Goal: Use online tool/utility: Utilize a website feature to perform a specific function

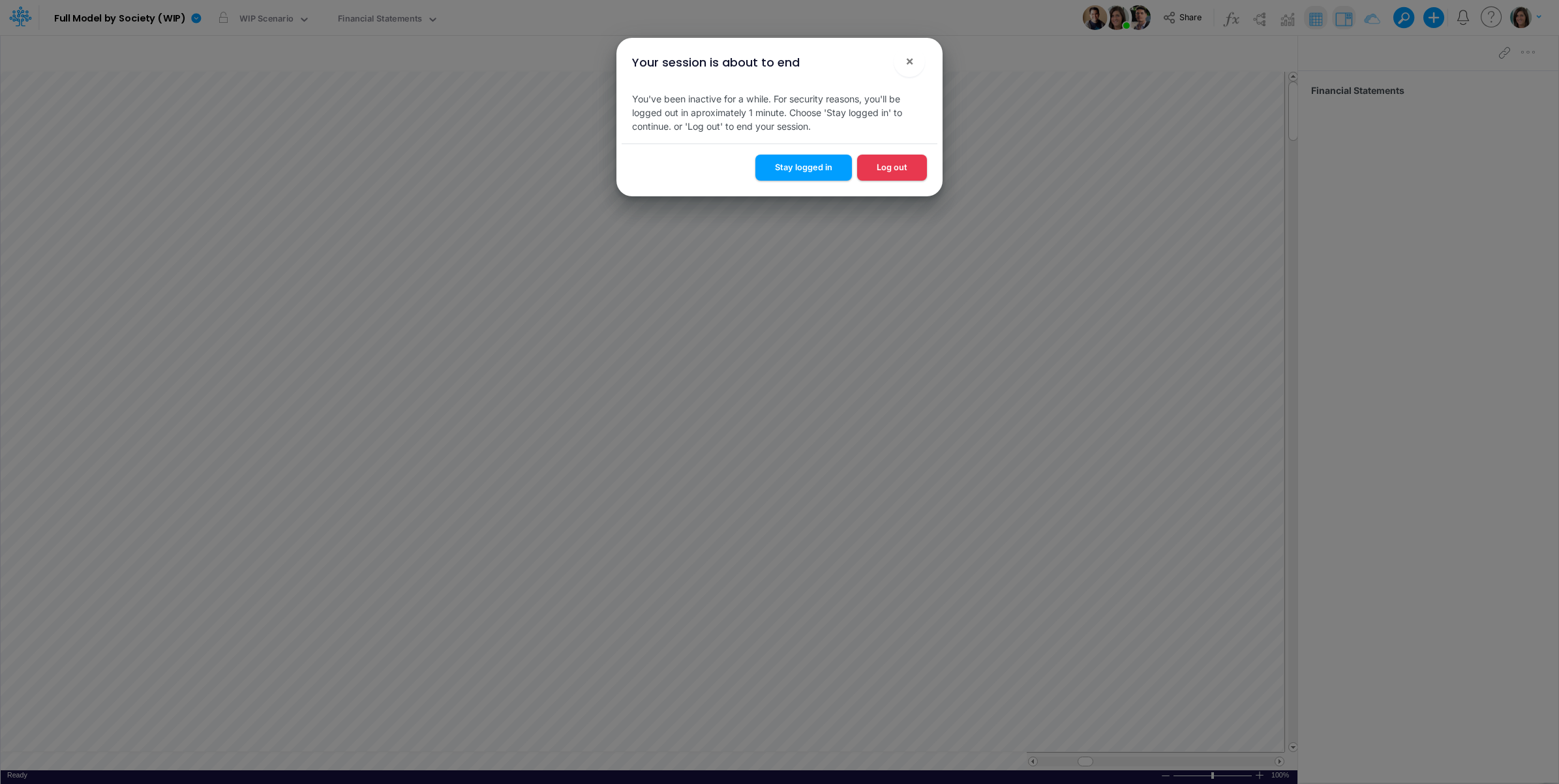
scroll to position [0, 1]
click at [908, 63] on span "×" at bounding box center [909, 61] width 8 height 16
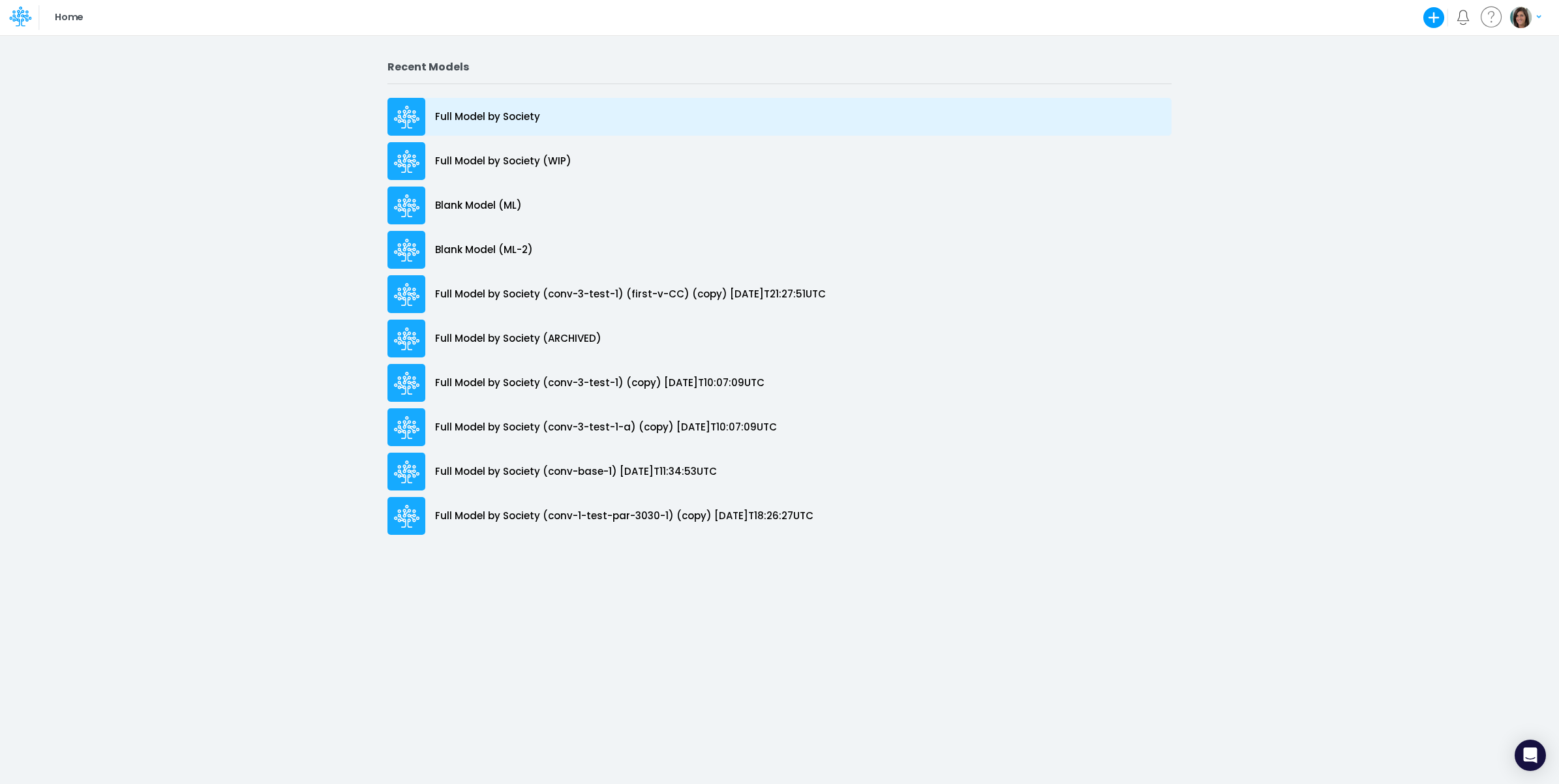
click at [582, 116] on div "Full Model by Society" at bounding box center [780, 117] width 784 height 38
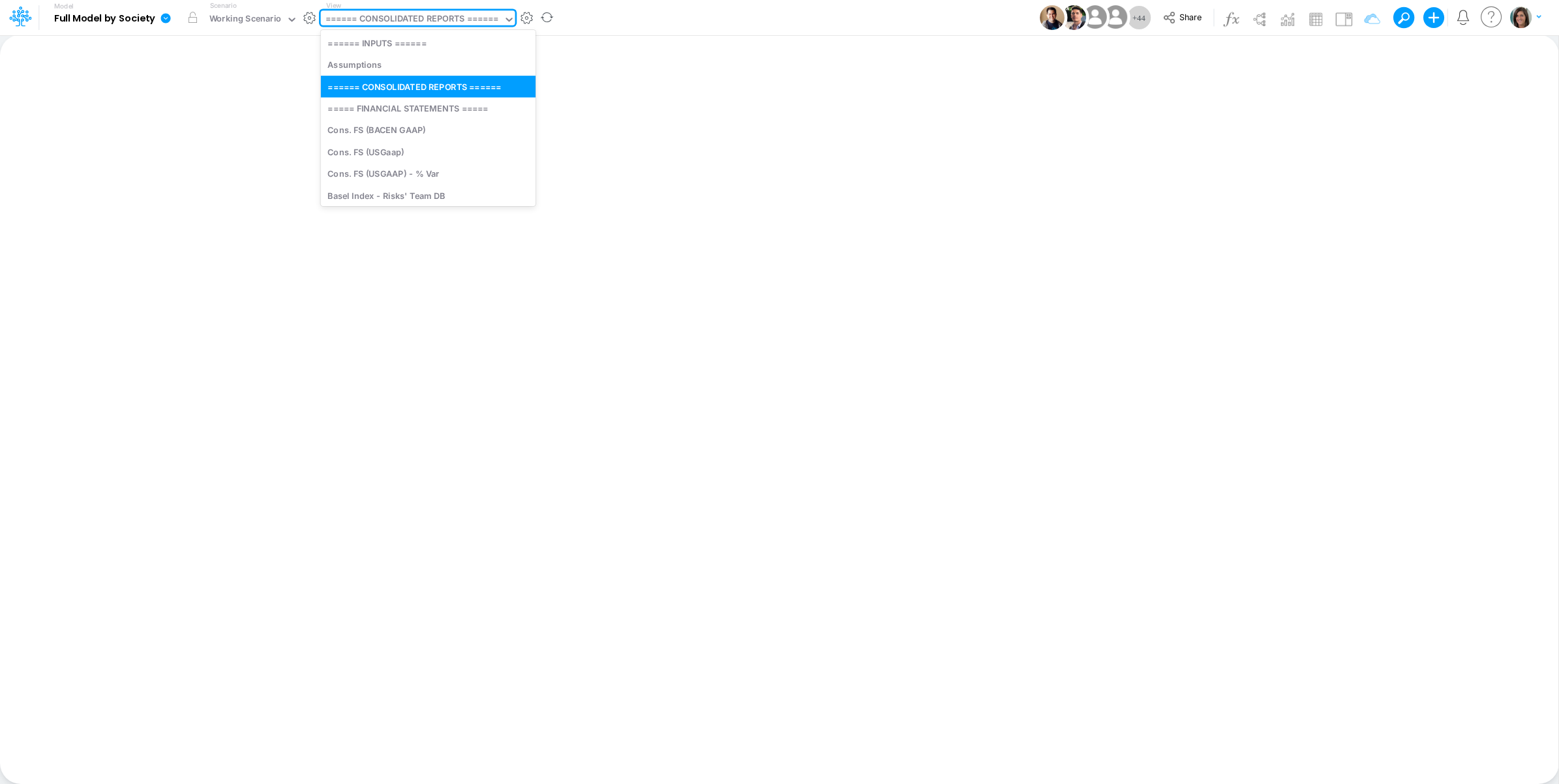
click at [434, 20] on div "====== CONSOLIDATED REPORTS ======" at bounding box center [413, 19] width 174 height 15
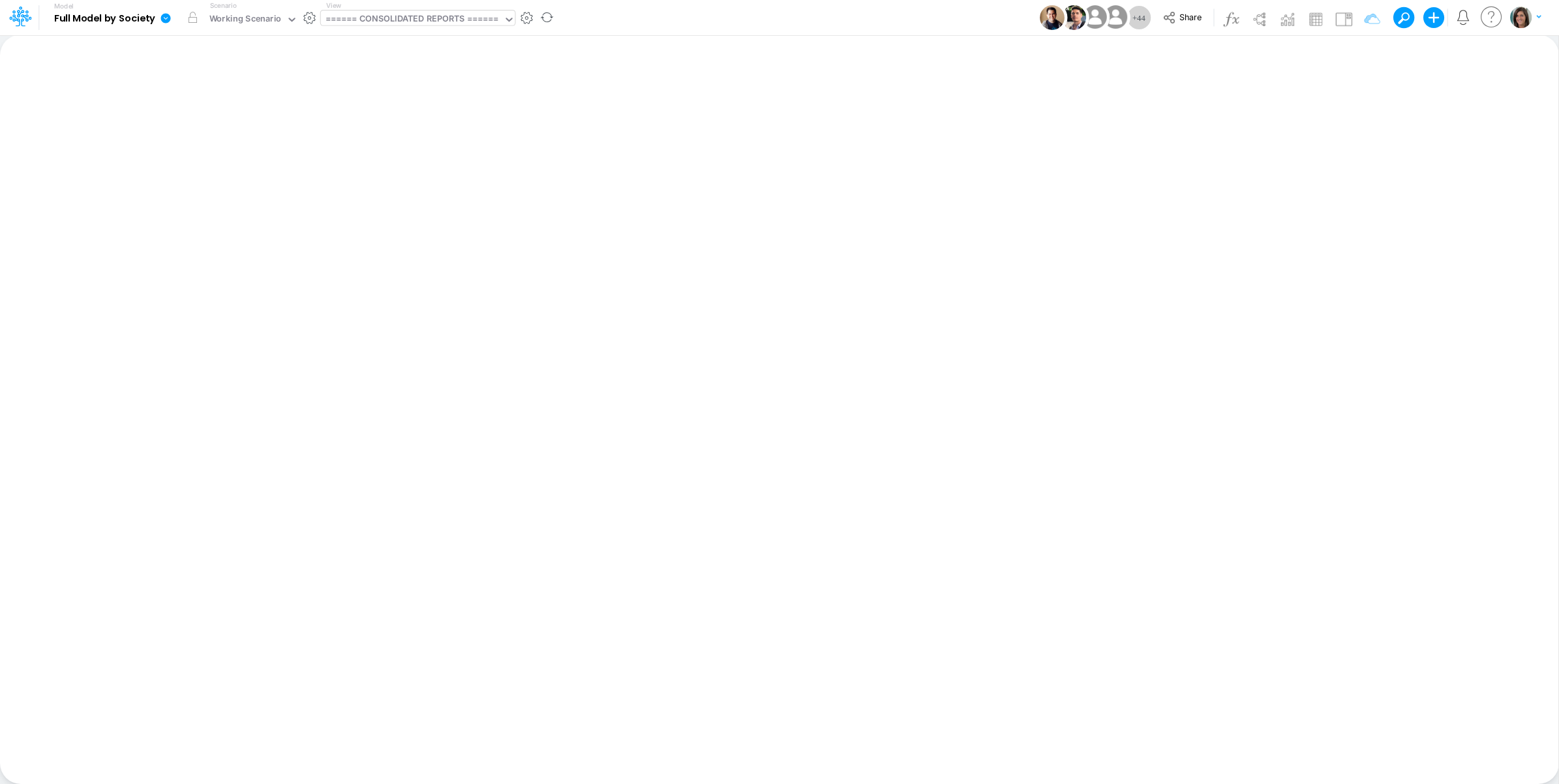
click at [396, 16] on div "====== CONSOLIDATED REPORTS ======" at bounding box center [413, 19] width 174 height 15
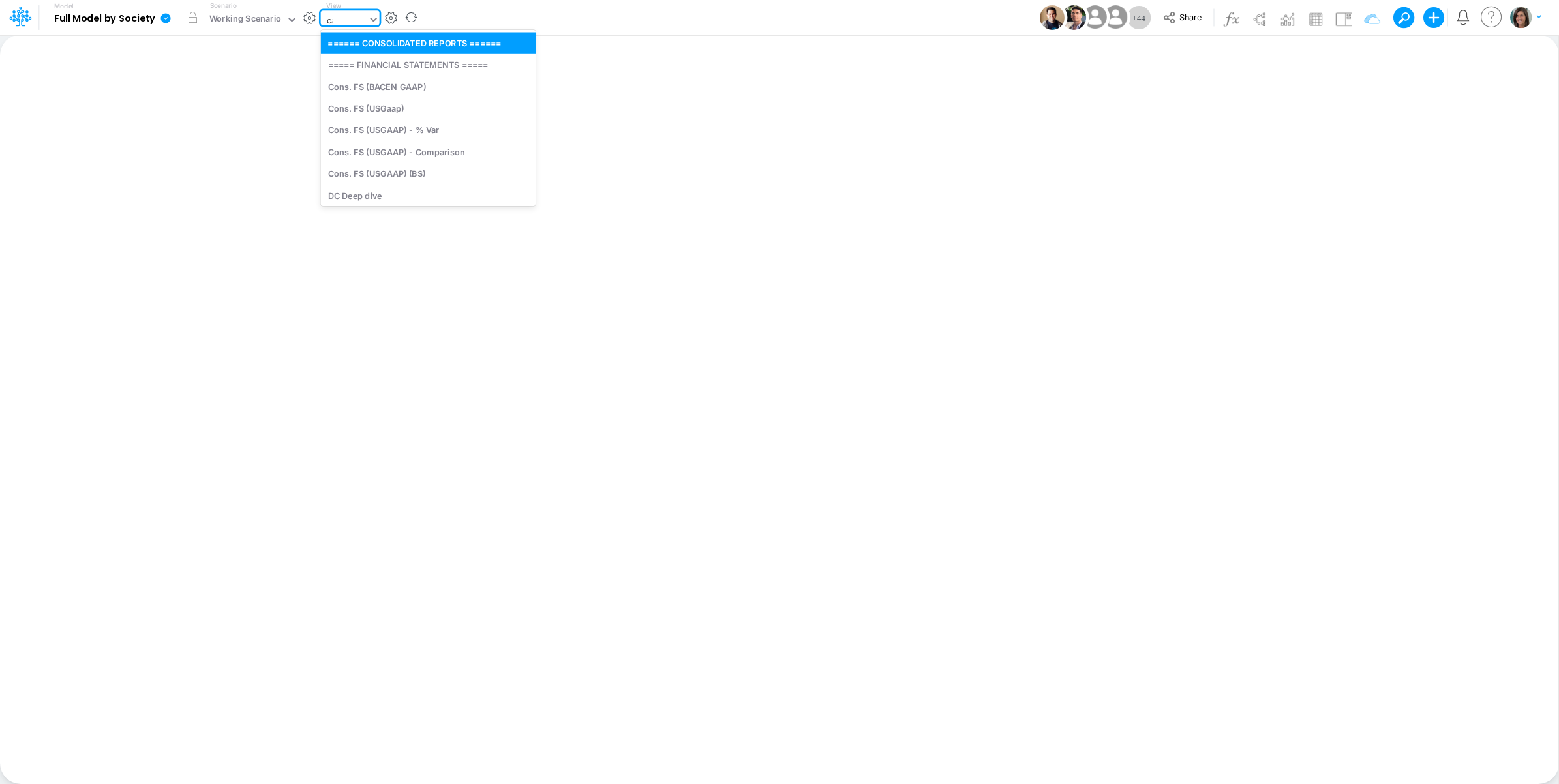
type input "cac"
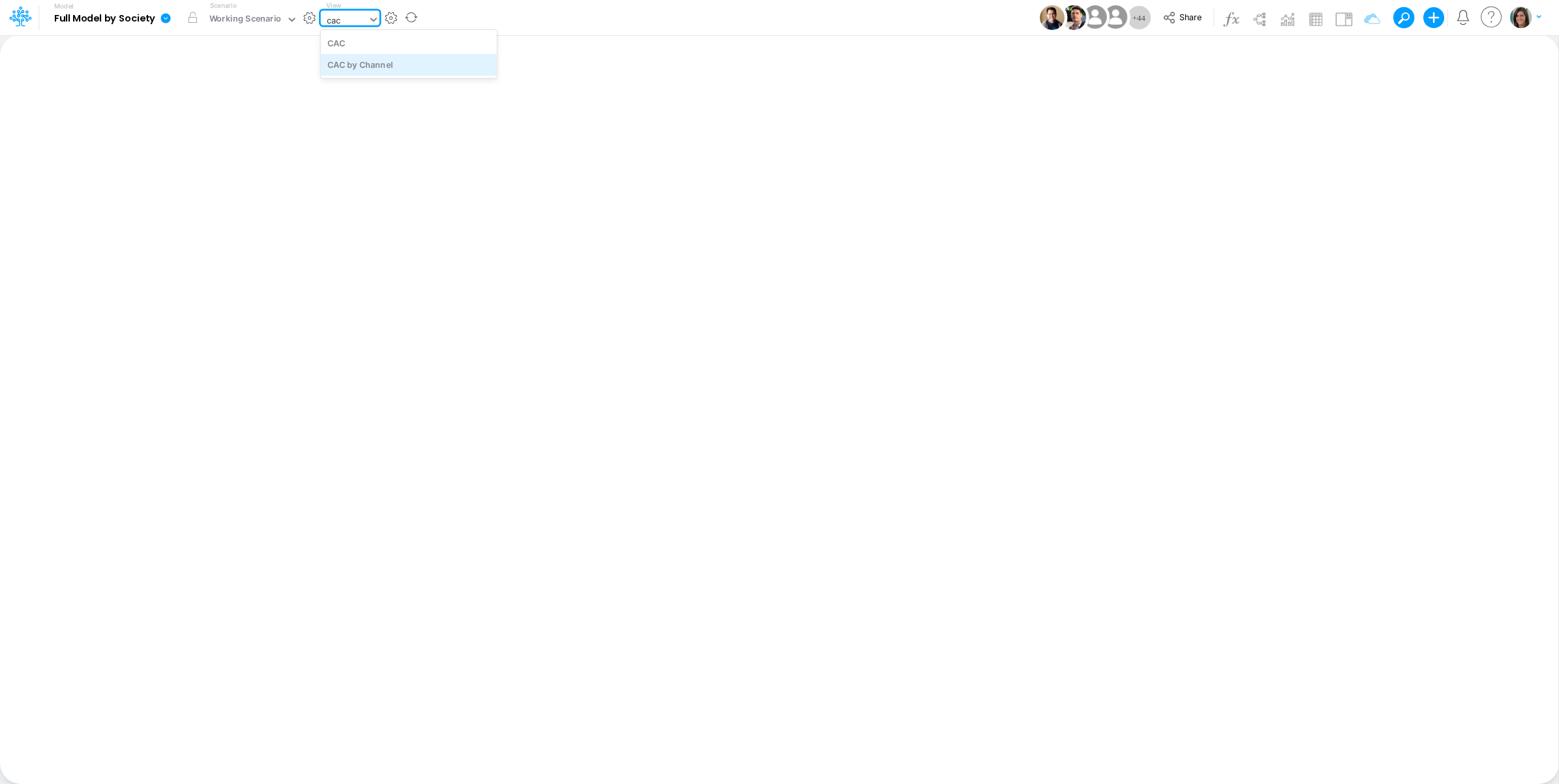
click at [408, 67] on div "CAC by Channel" at bounding box center [409, 65] width 176 height 22
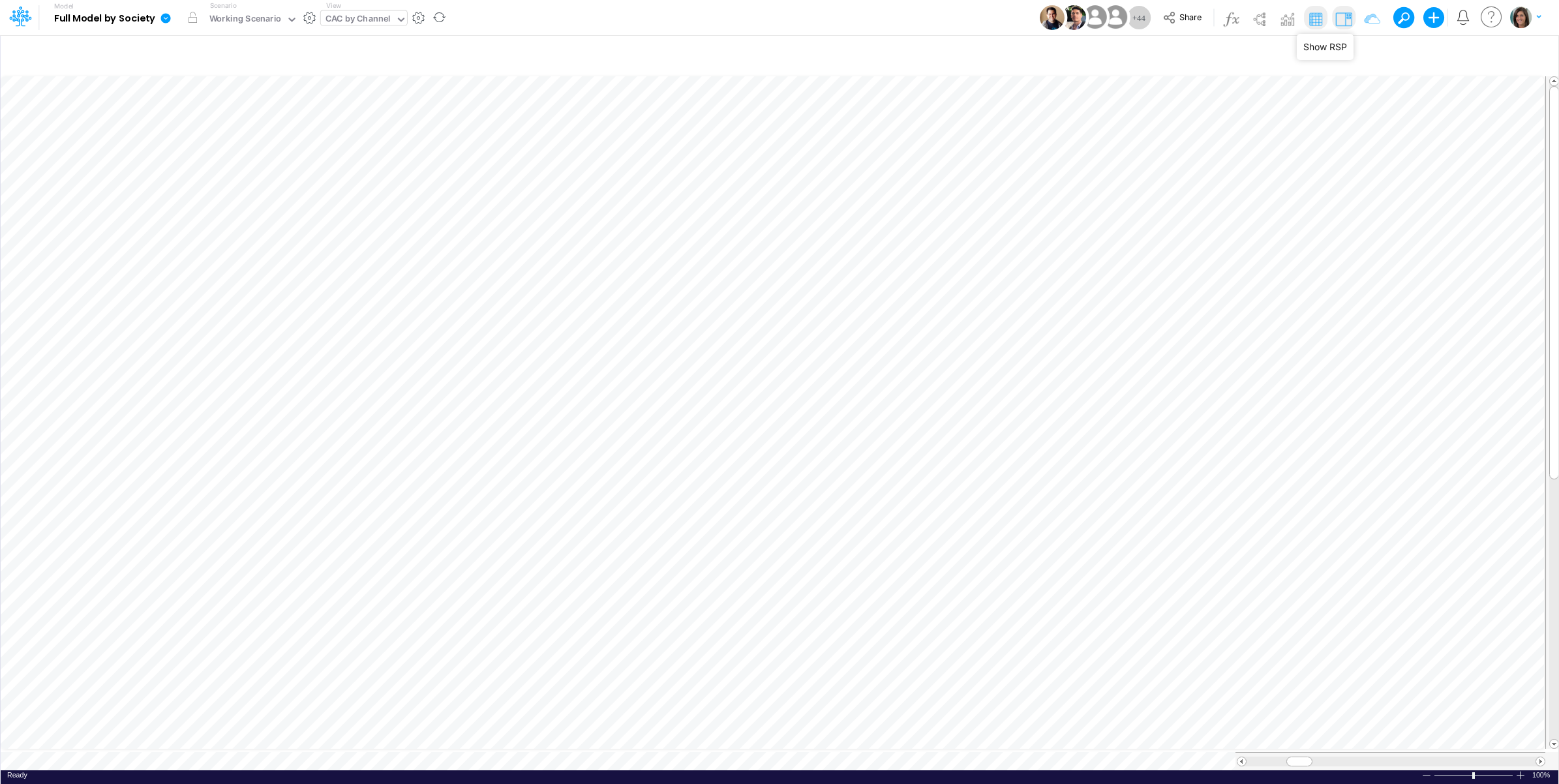
click at [1346, 18] on img at bounding box center [1343, 18] width 21 height 21
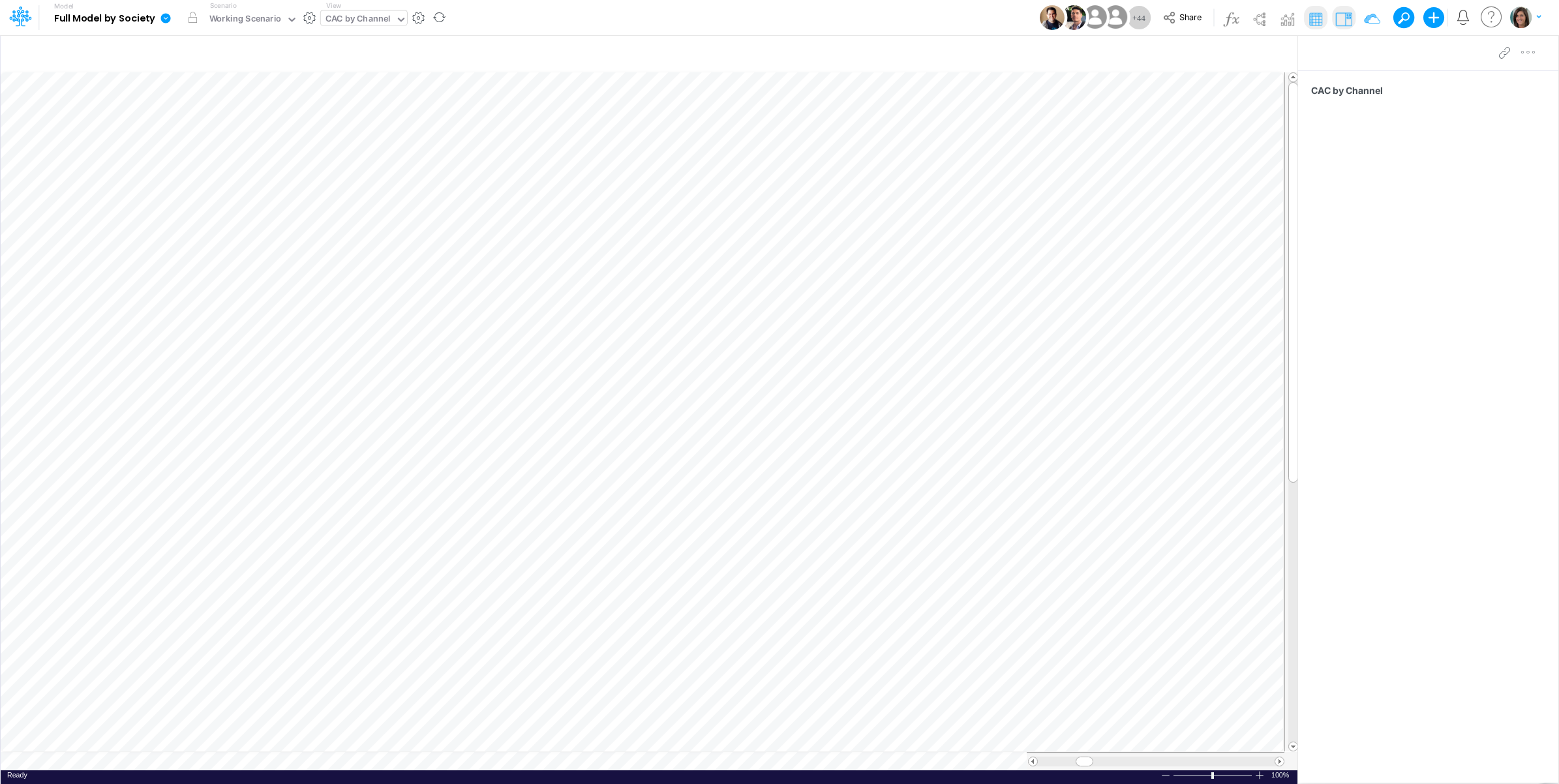
scroll to position [0, 1]
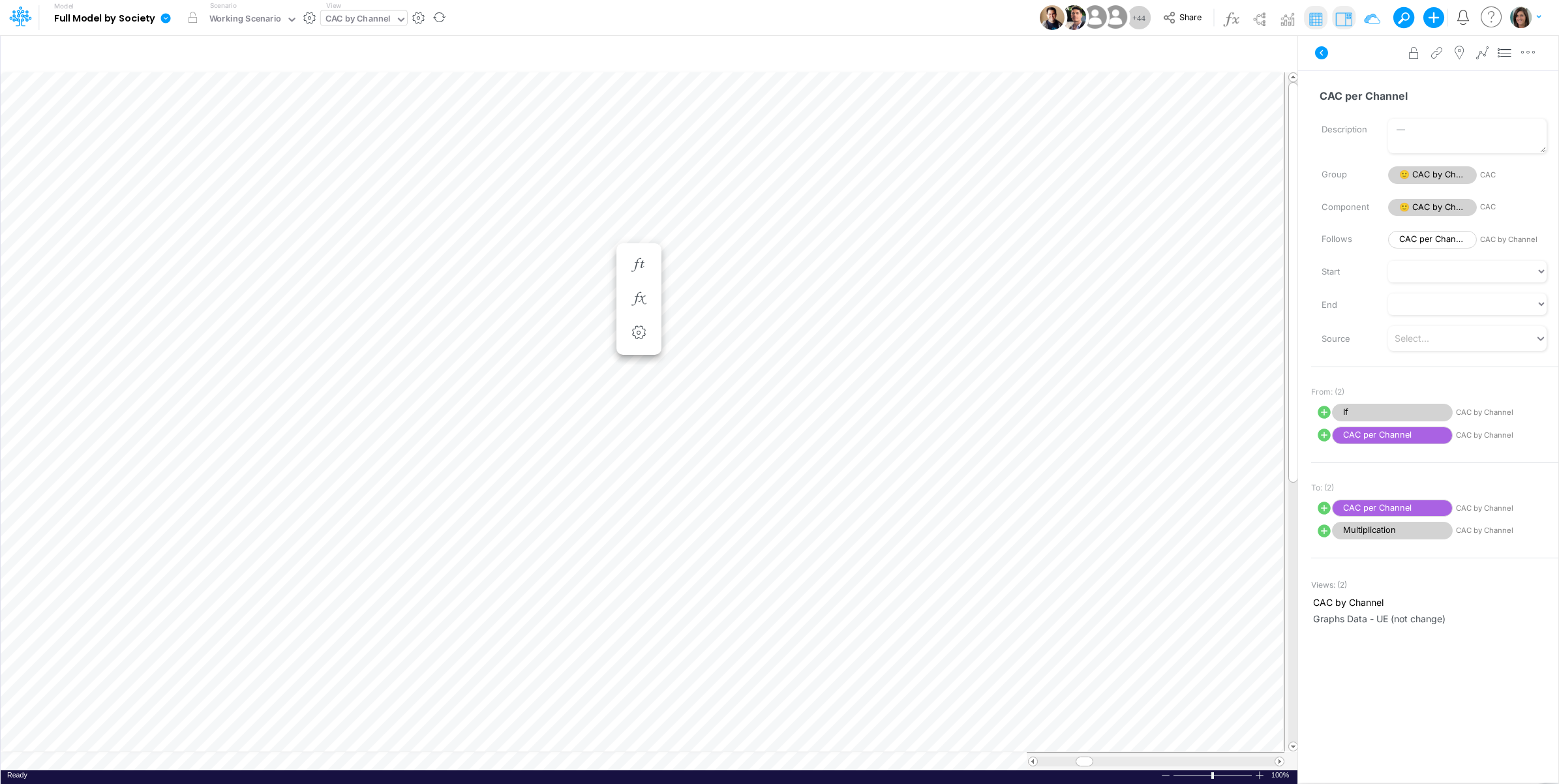
scroll to position [0, 1]
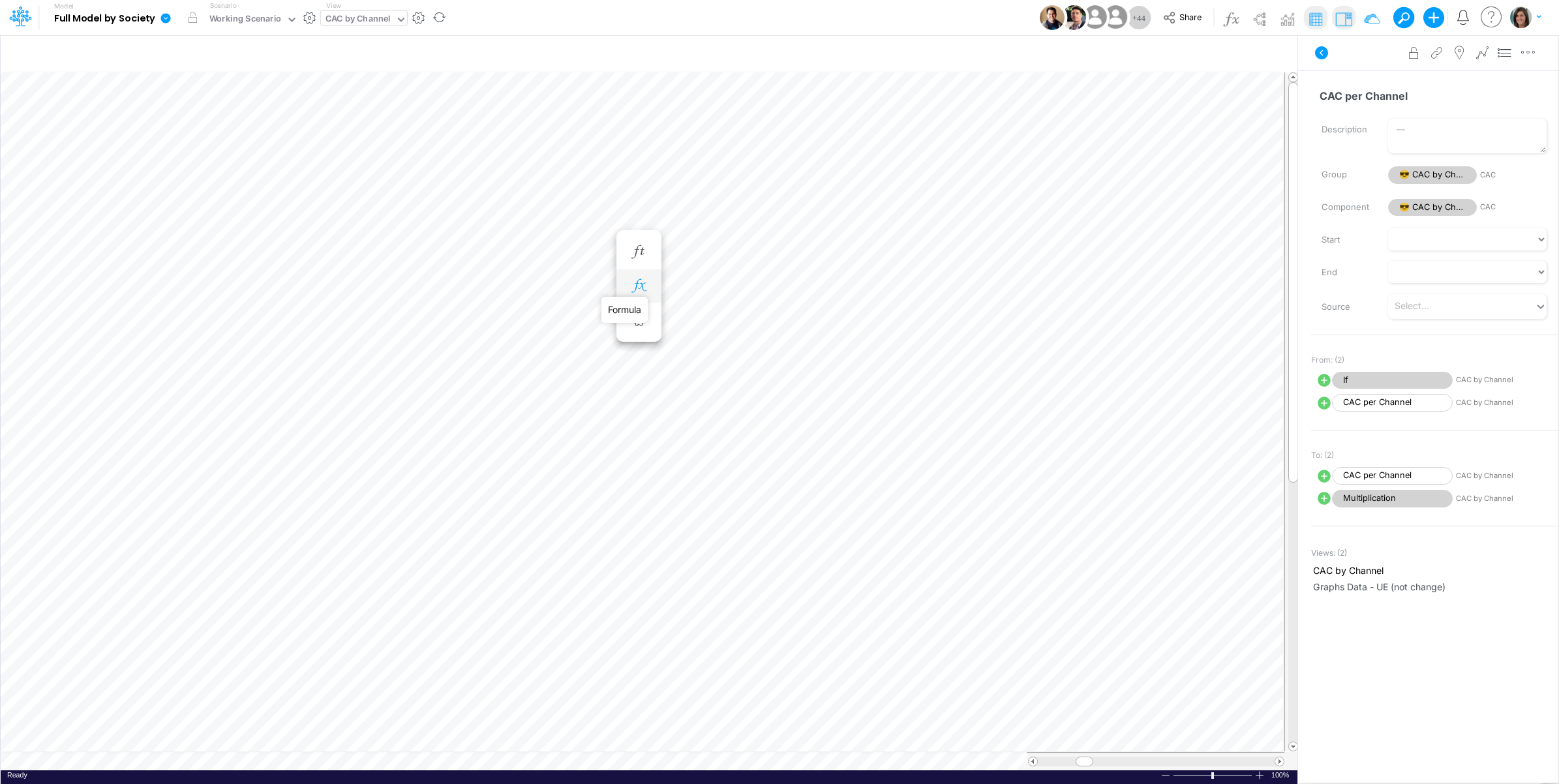
click at [644, 285] on icon "button" at bounding box center [639, 286] width 20 height 14
click at [689, 321] on icon at bounding box center [687, 321] width 18 height 18
select select "Multiply"
select select "Add"
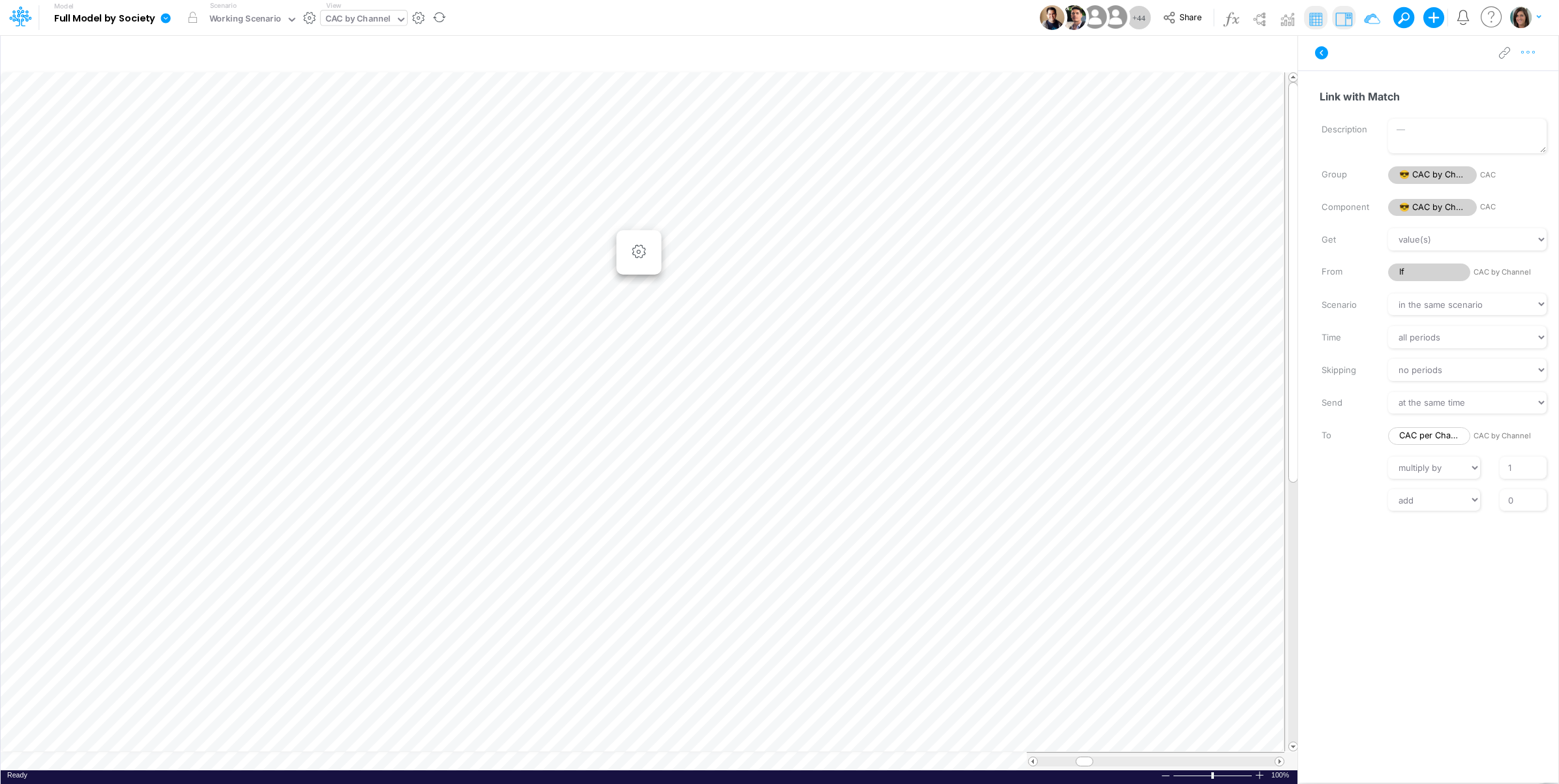
click at [1525, 53] on icon "button" at bounding box center [1528, 53] width 20 height 14
click at [1496, 80] on button "Advanced settings" at bounding box center [1460, 85] width 155 height 22
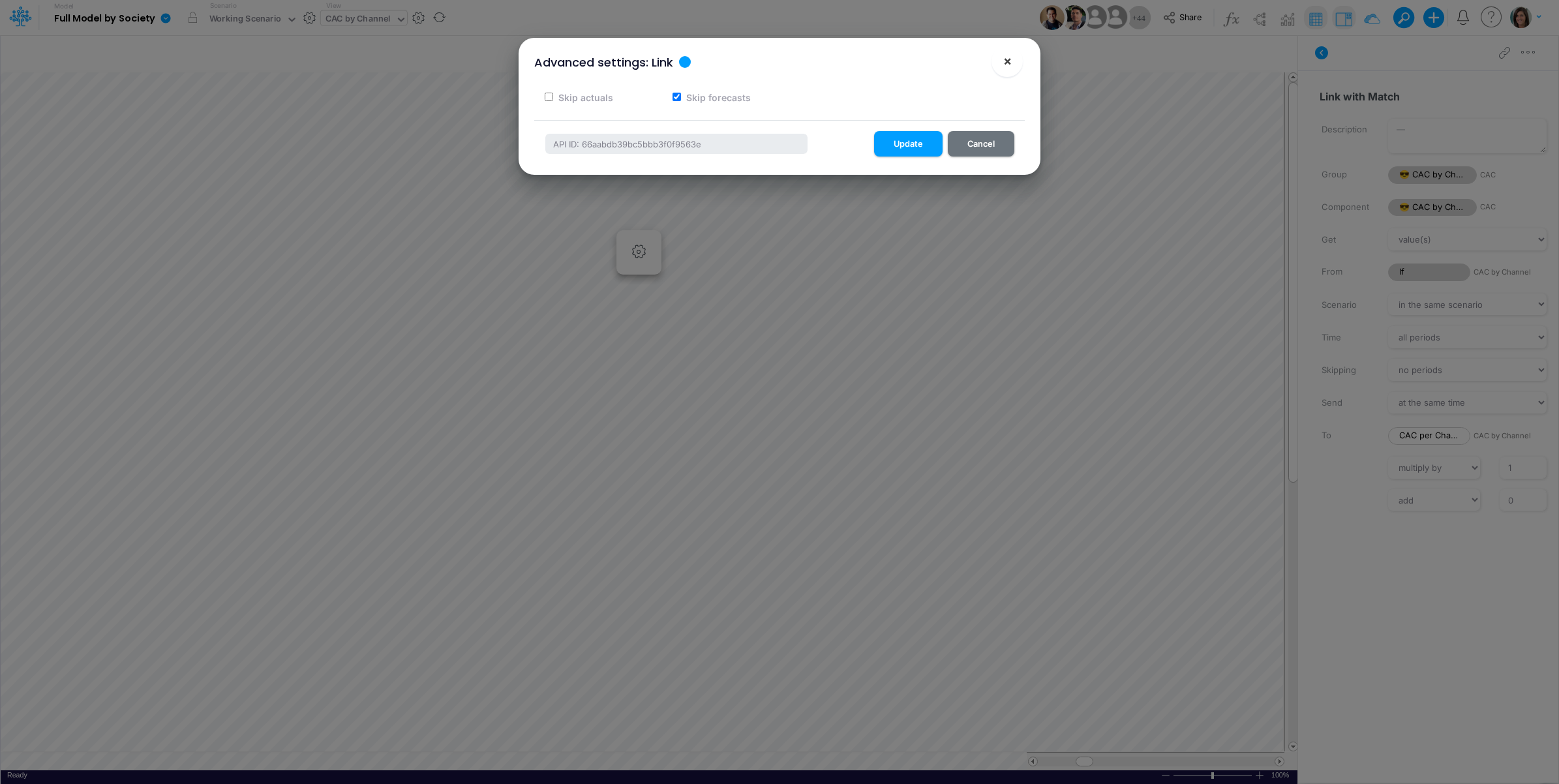
click at [1013, 60] on button "×" at bounding box center [1006, 61] width 31 height 31
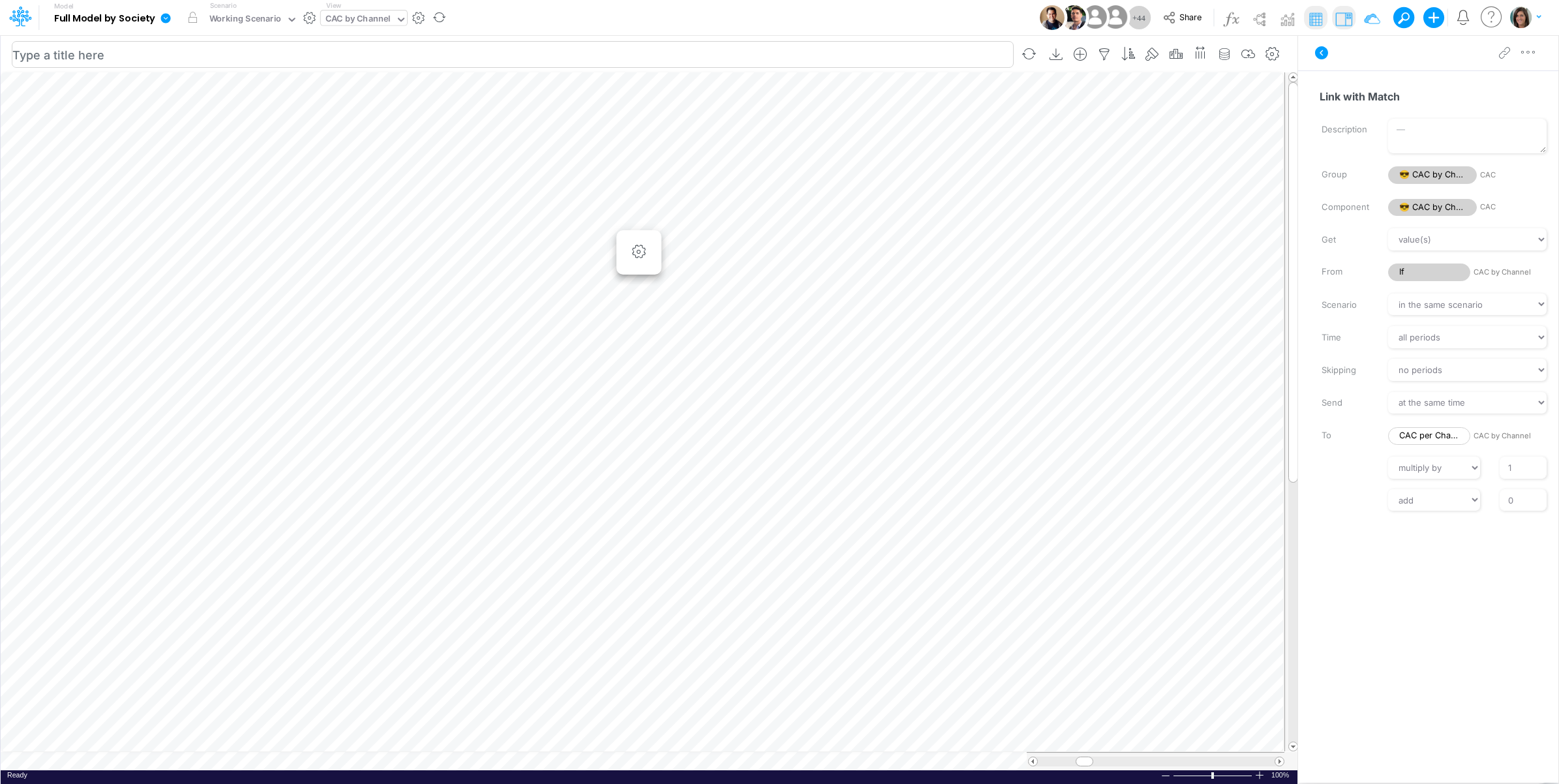
scroll to position [0, 1]
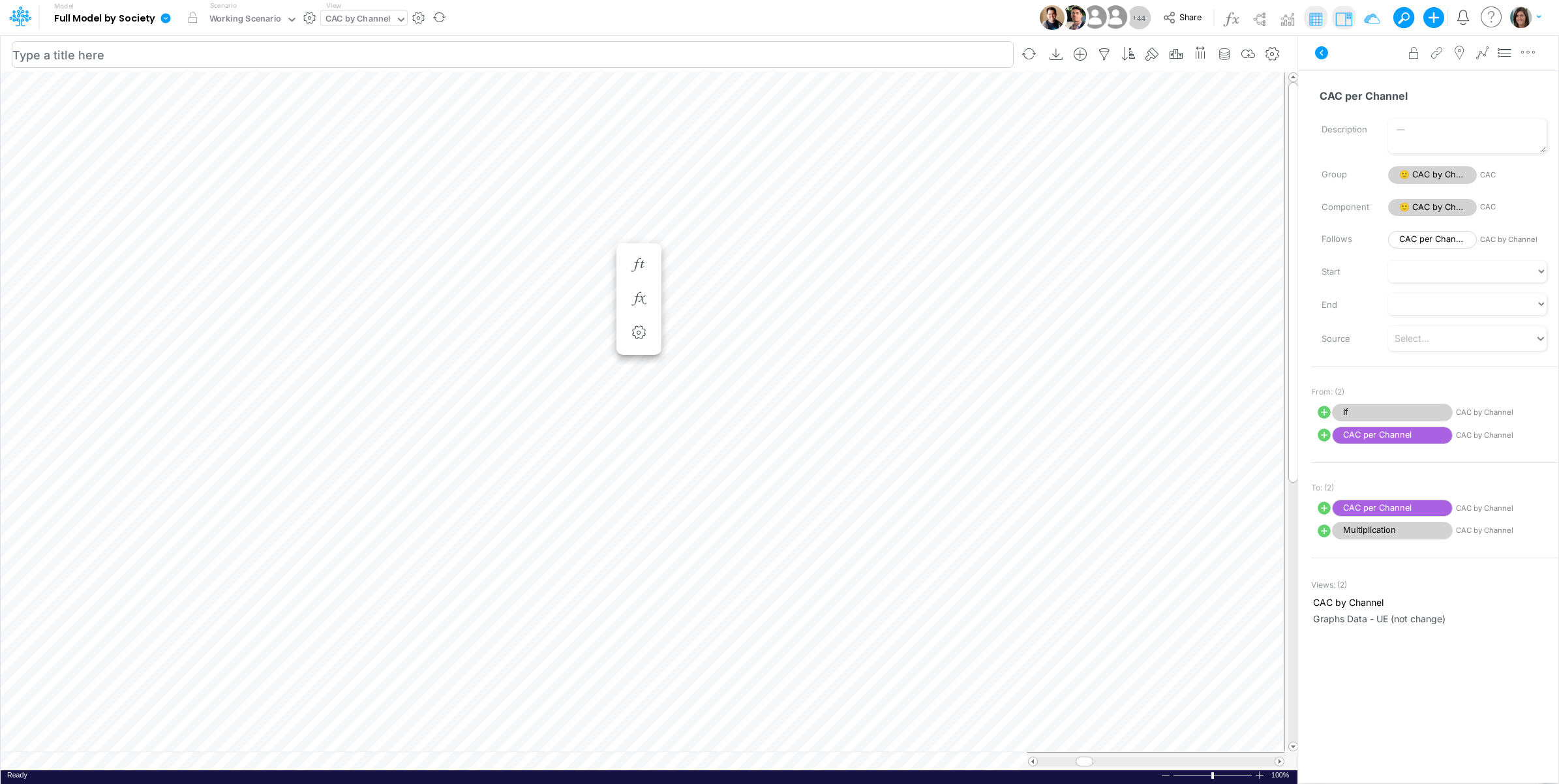
scroll to position [0, 1]
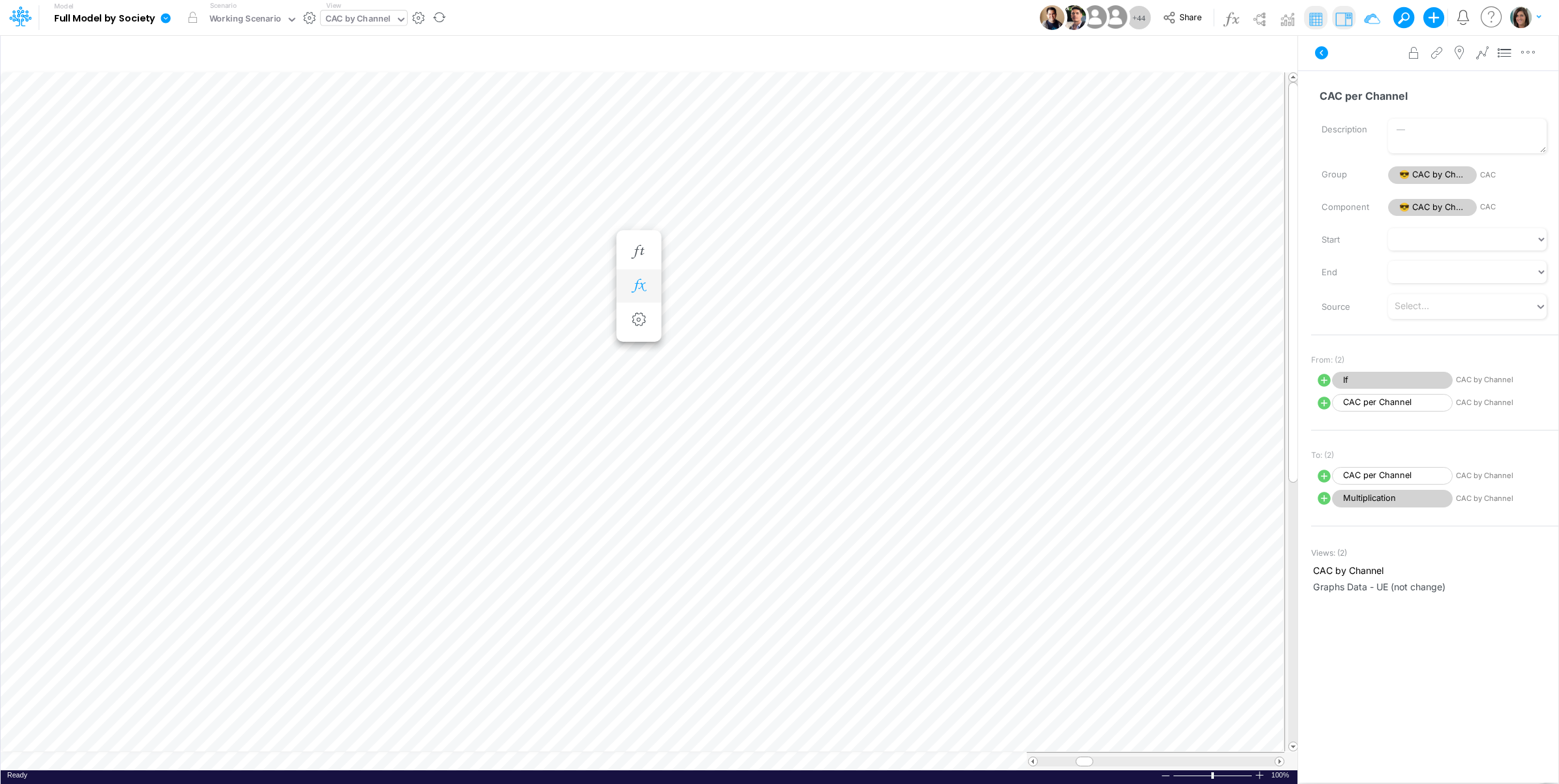
click at [637, 288] on icon "button" at bounding box center [639, 286] width 20 height 14
click at [732, 322] on span "If" at bounding box center [758, 321] width 121 height 16
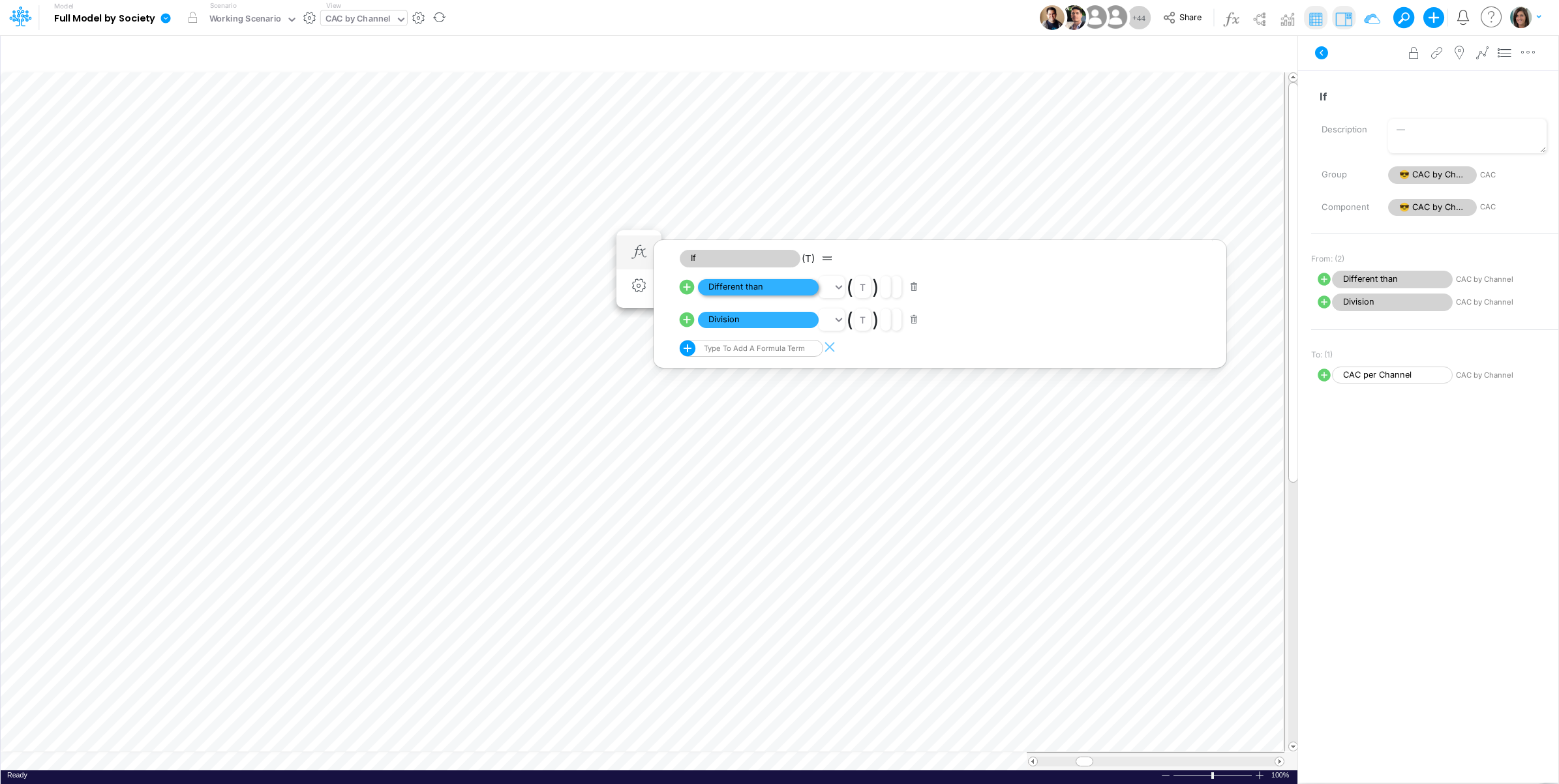
click at [784, 288] on span "Different than" at bounding box center [758, 287] width 121 height 16
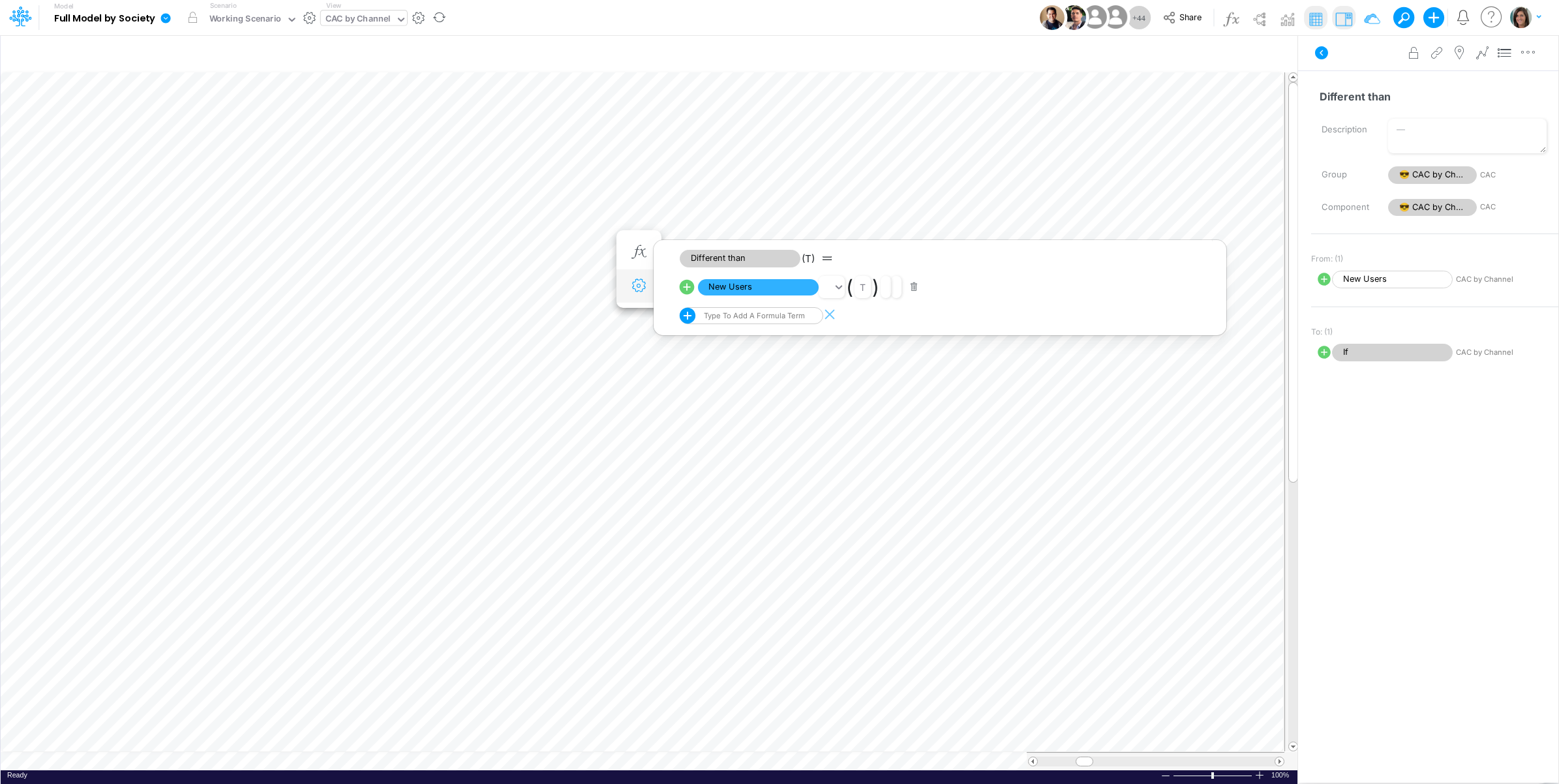
scroll to position [0, 1]
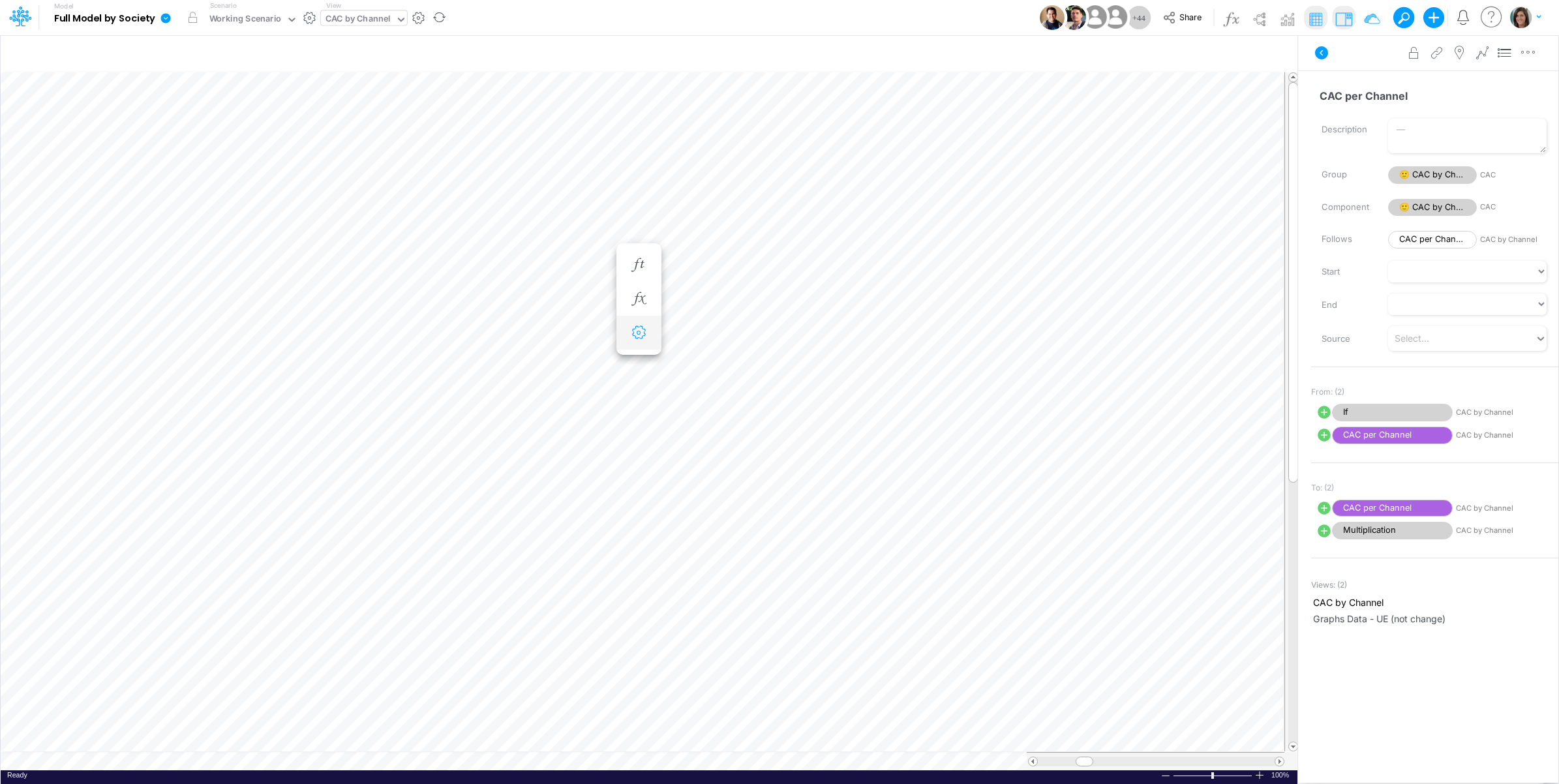
scroll to position [0, 1]
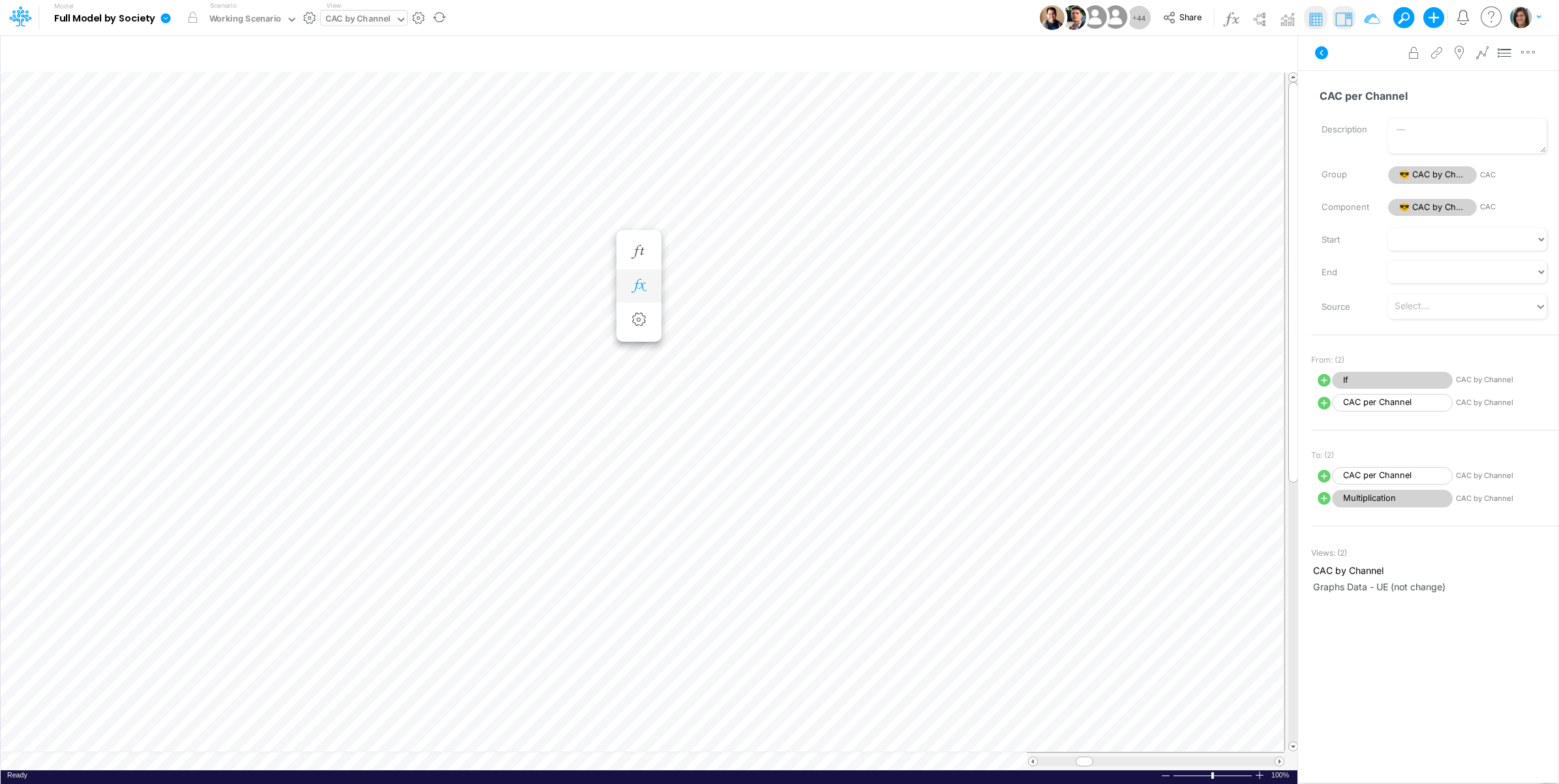
click at [640, 277] on button "button" at bounding box center [639, 286] width 24 height 26
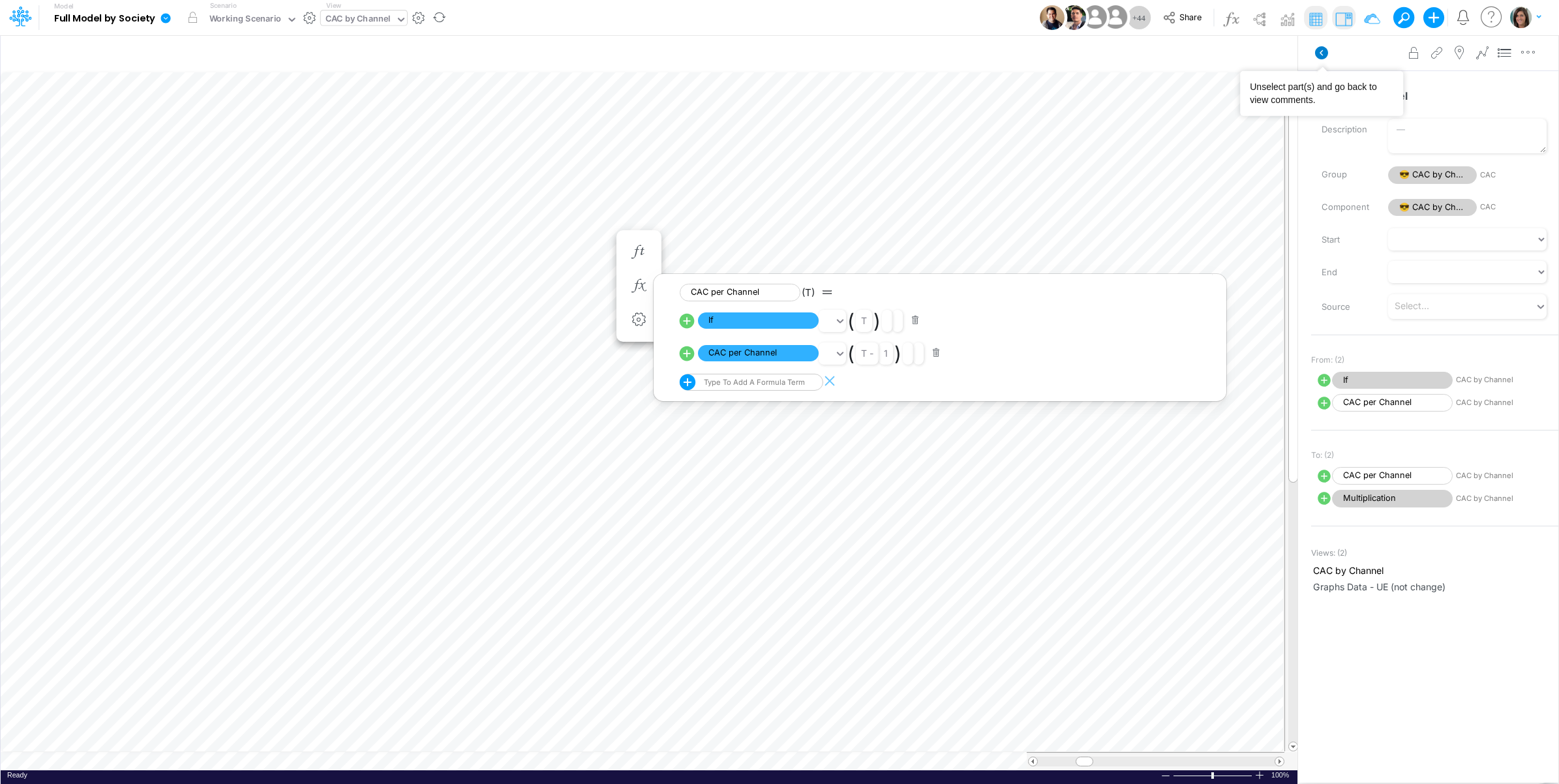
click at [1318, 56] on icon at bounding box center [1321, 52] width 13 height 13
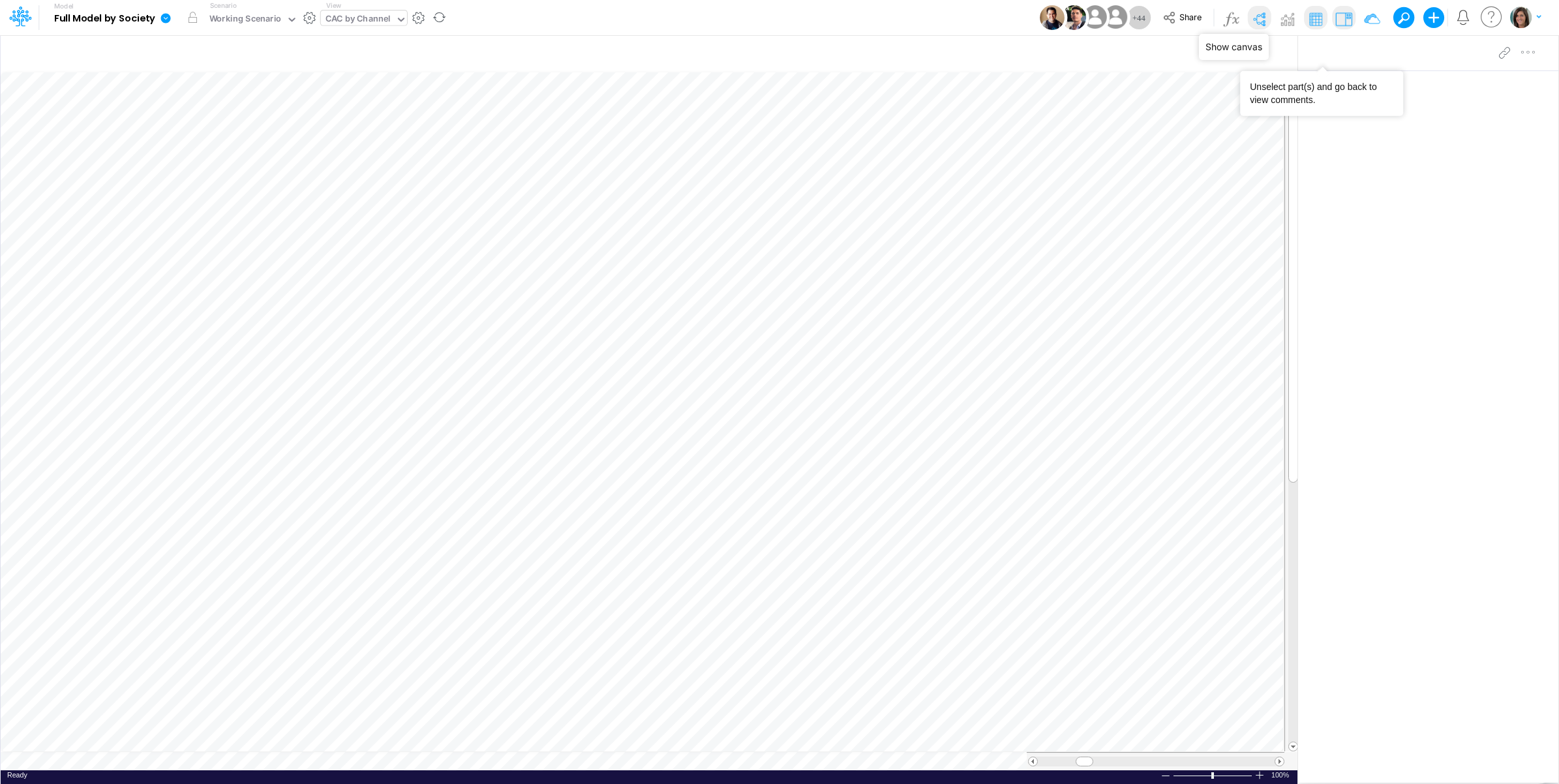
click at [1253, 17] on img at bounding box center [1258, 18] width 21 height 21
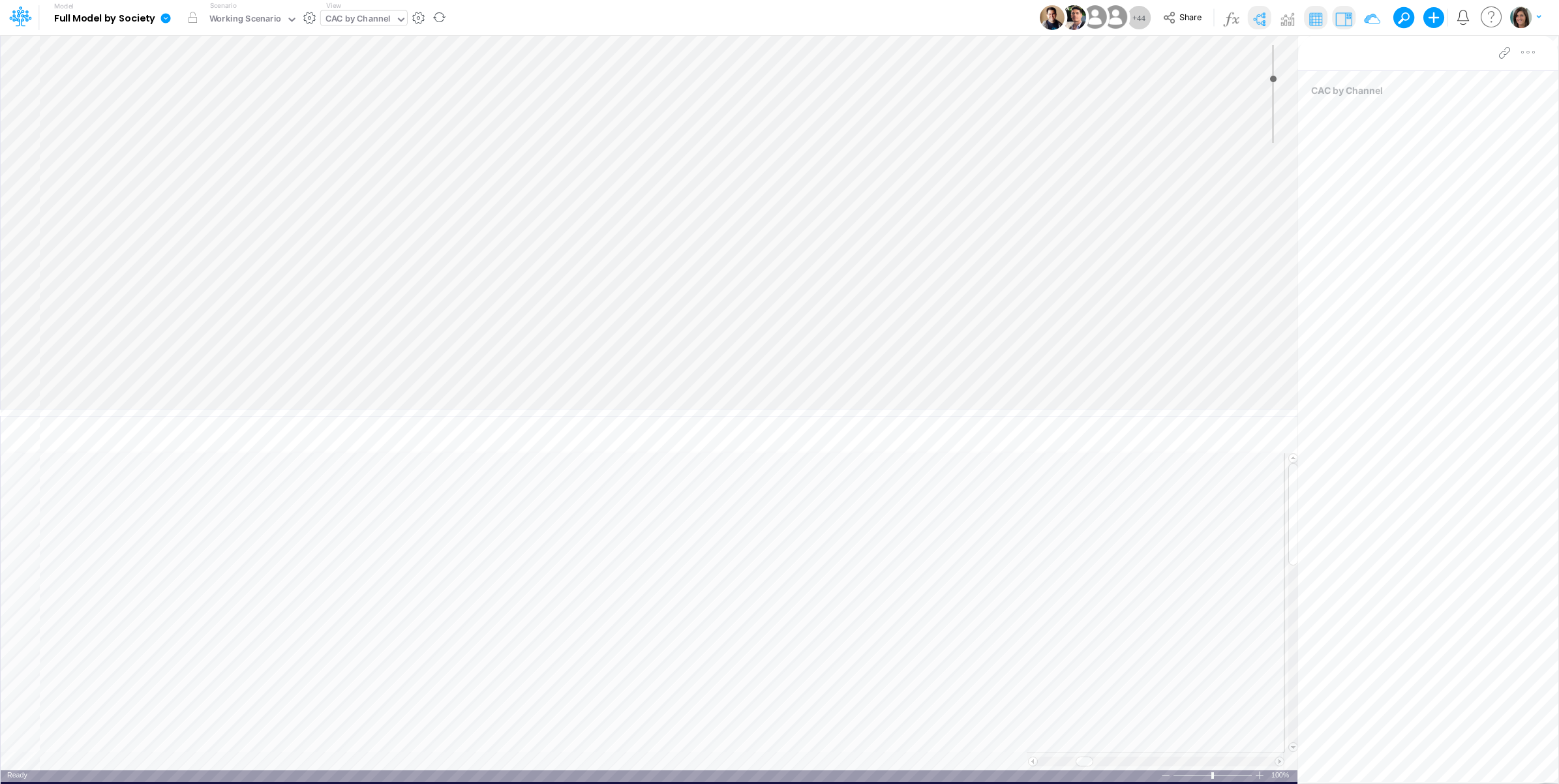
type input "0"
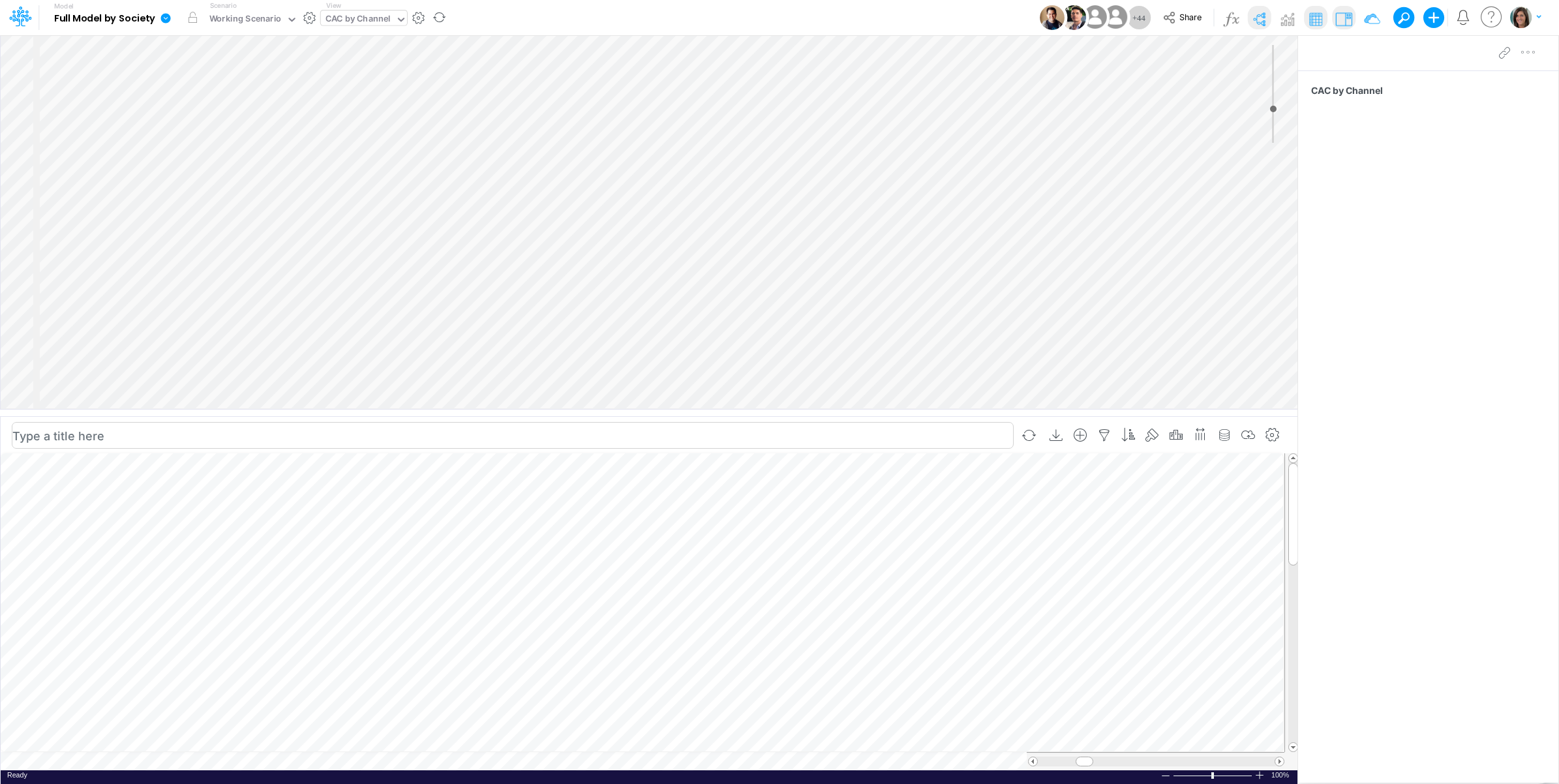
scroll to position [0, 1]
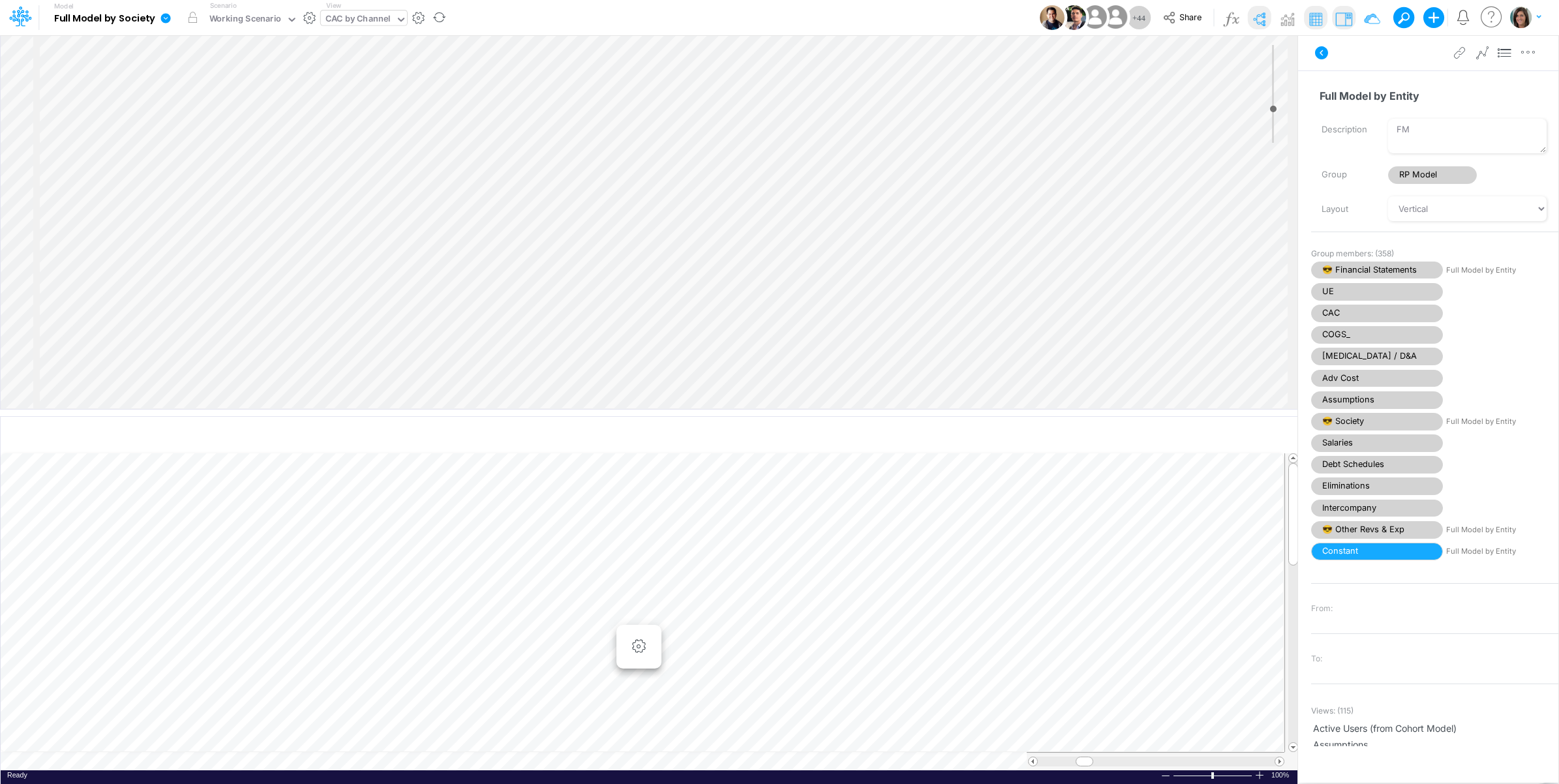
select select "Horizontal"
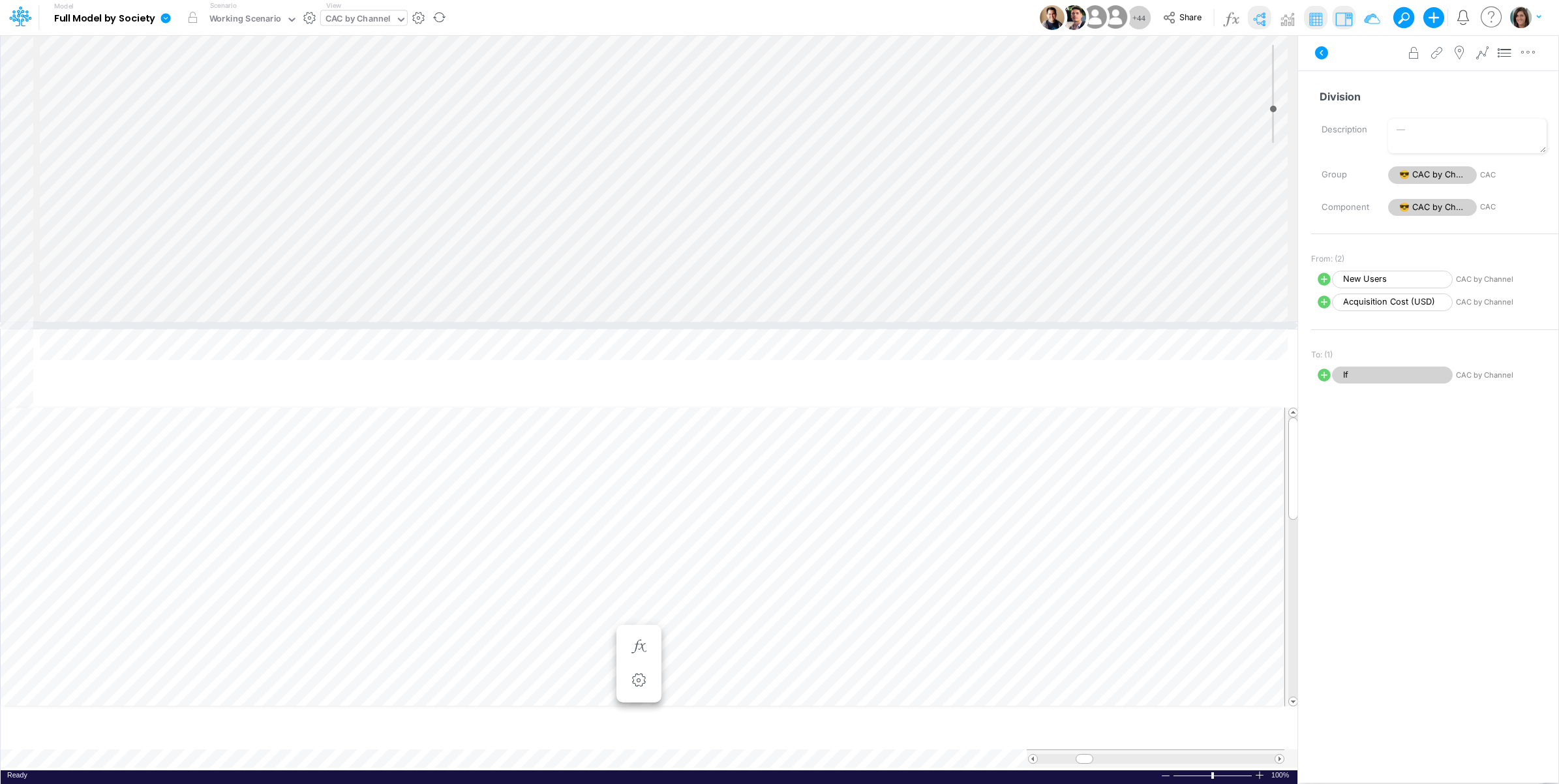
drag, startPoint x: 610, startPoint y: 412, endPoint x: 617, endPoint y: 325, distance: 87.3
click at [617, 325] on div at bounding box center [649, 325] width 1297 height 7
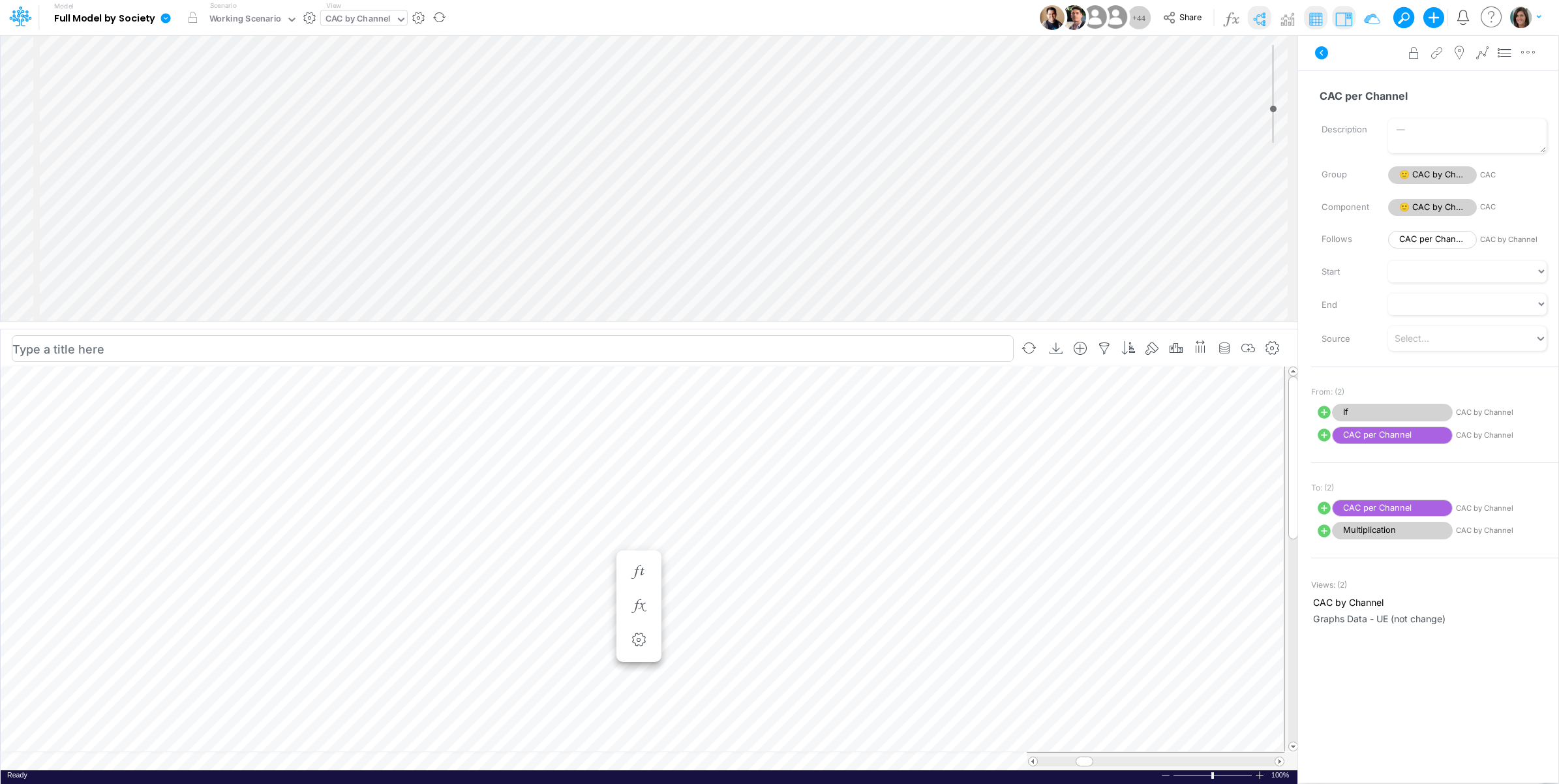
scroll to position [0, 1]
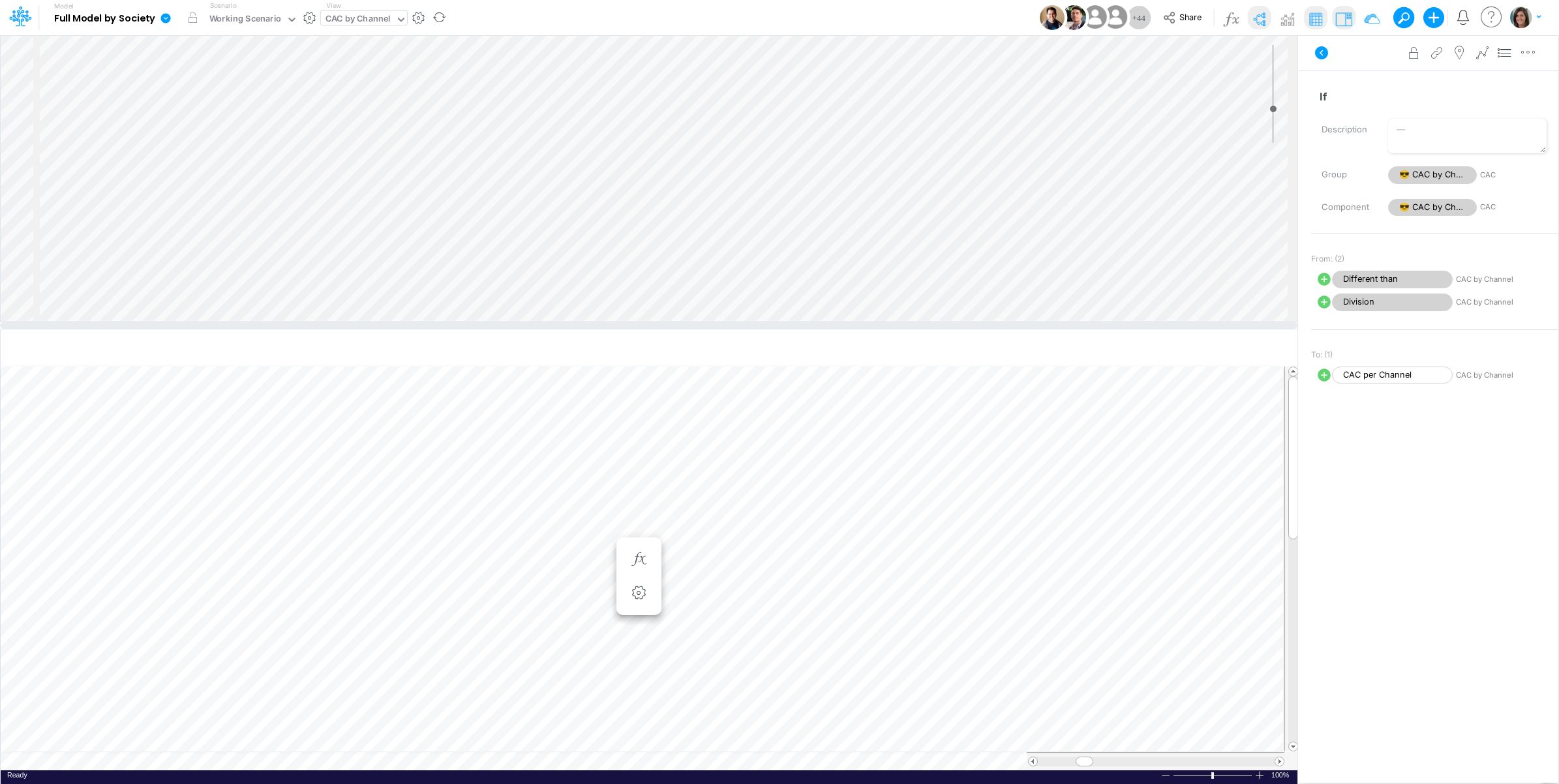
select select "Multiply"
select select "Add"
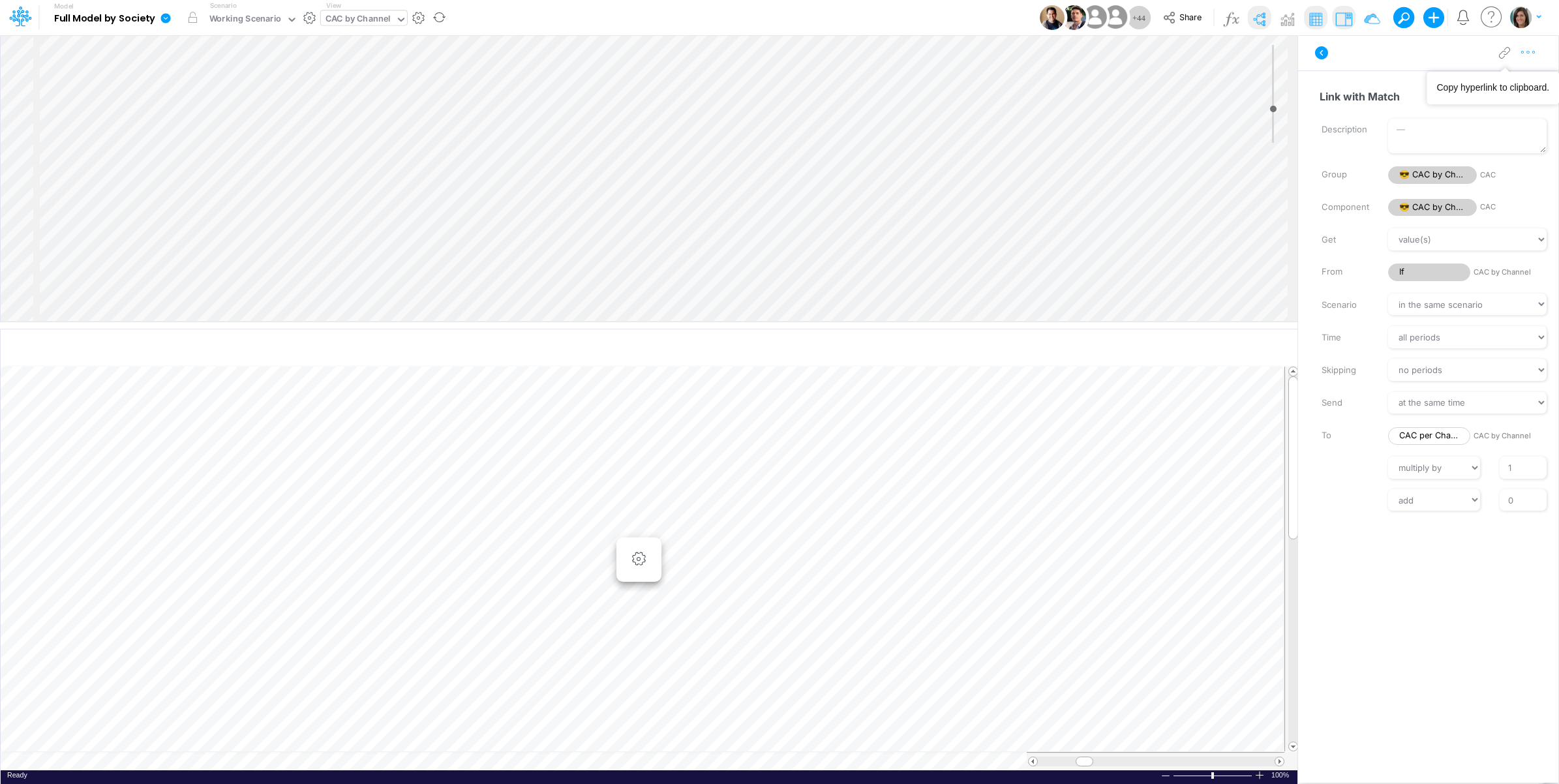
click at [1532, 52] on icon "button" at bounding box center [1528, 53] width 20 height 14
click at [1490, 77] on button "Advanced settings" at bounding box center [1460, 85] width 155 height 22
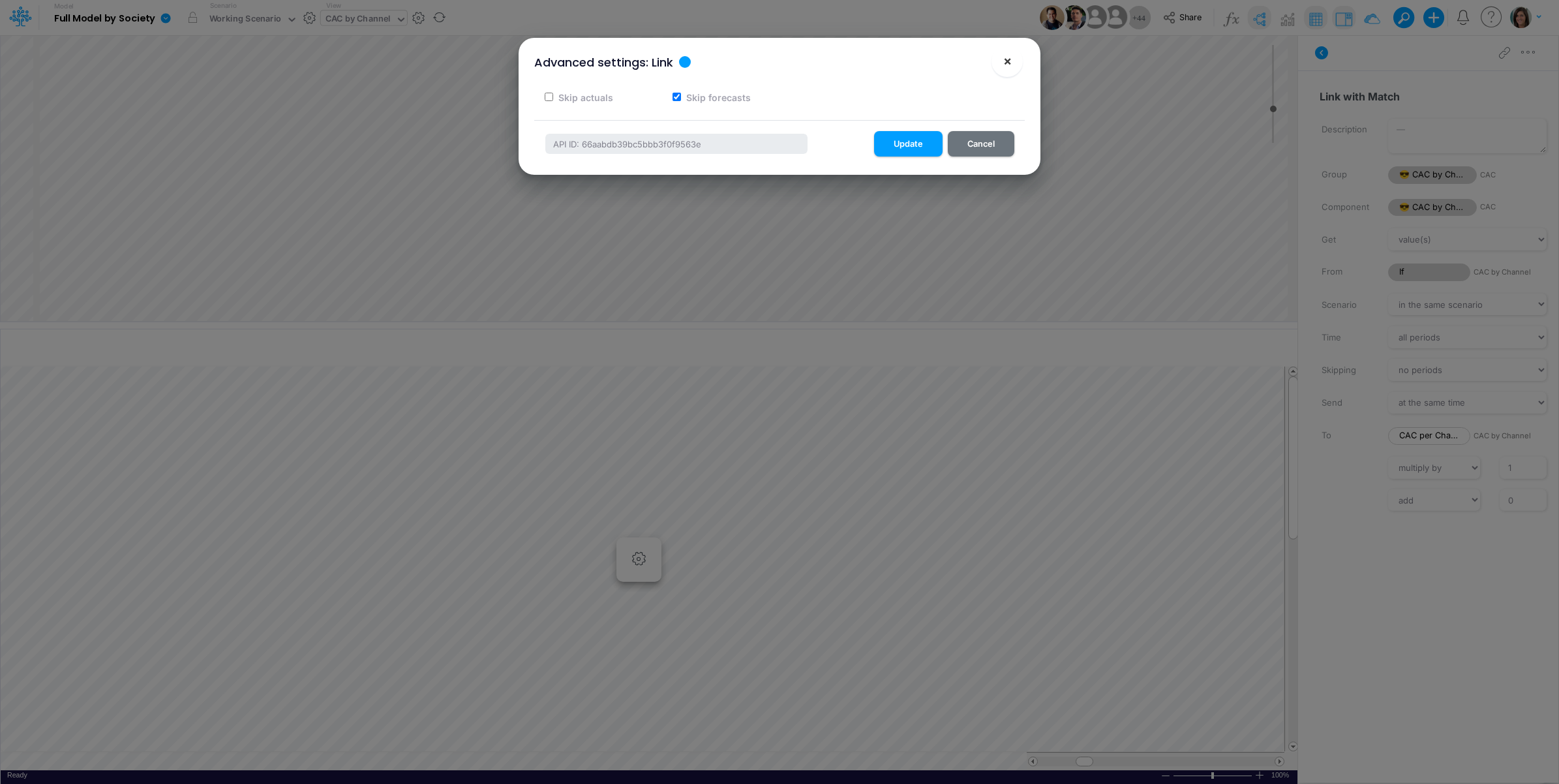
click at [1007, 60] on span "×" at bounding box center [1007, 61] width 8 height 16
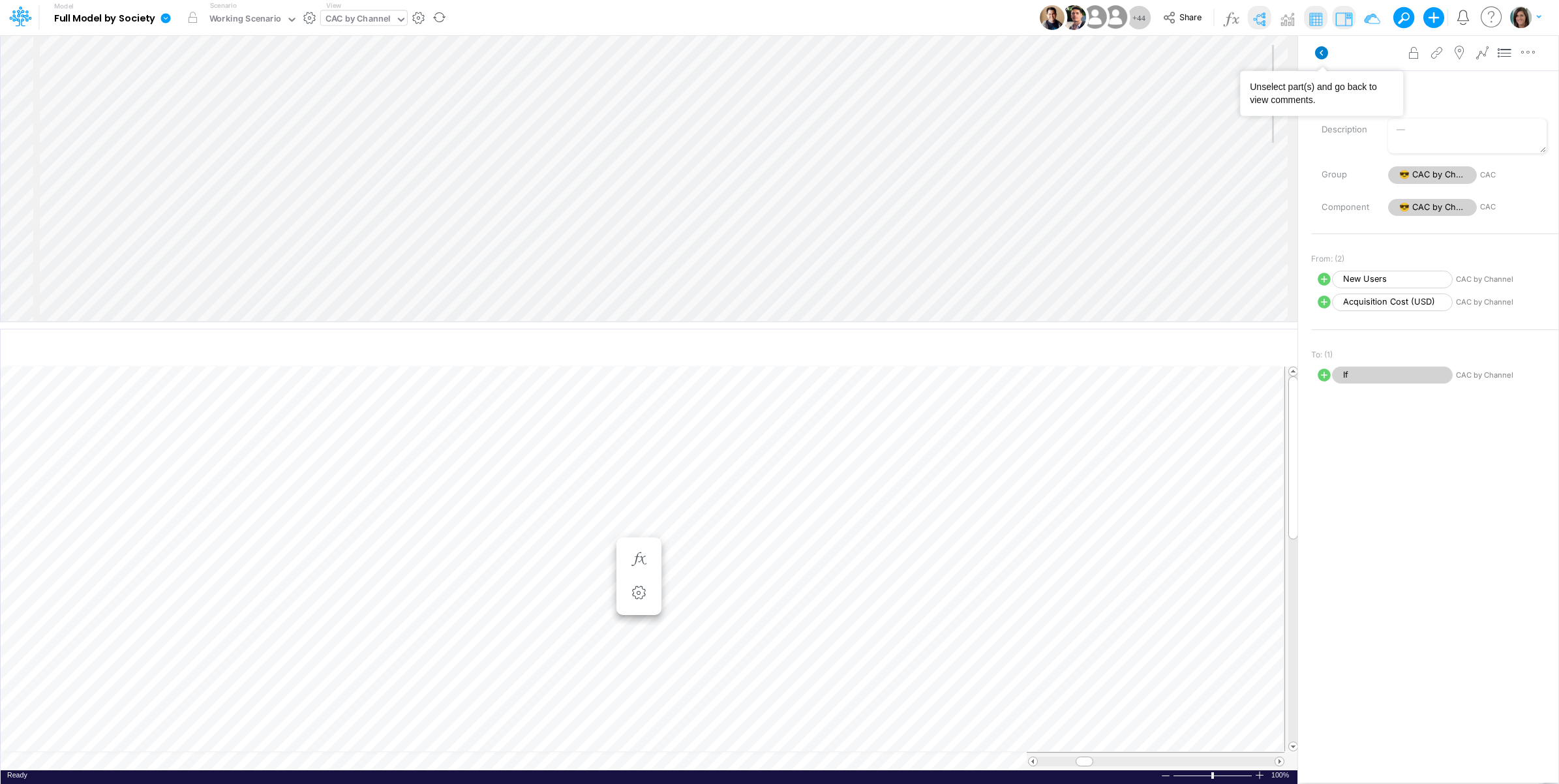
click at [1319, 51] on icon at bounding box center [1321, 52] width 13 height 13
click at [1315, 47] on icon at bounding box center [1322, 53] width 16 height 16
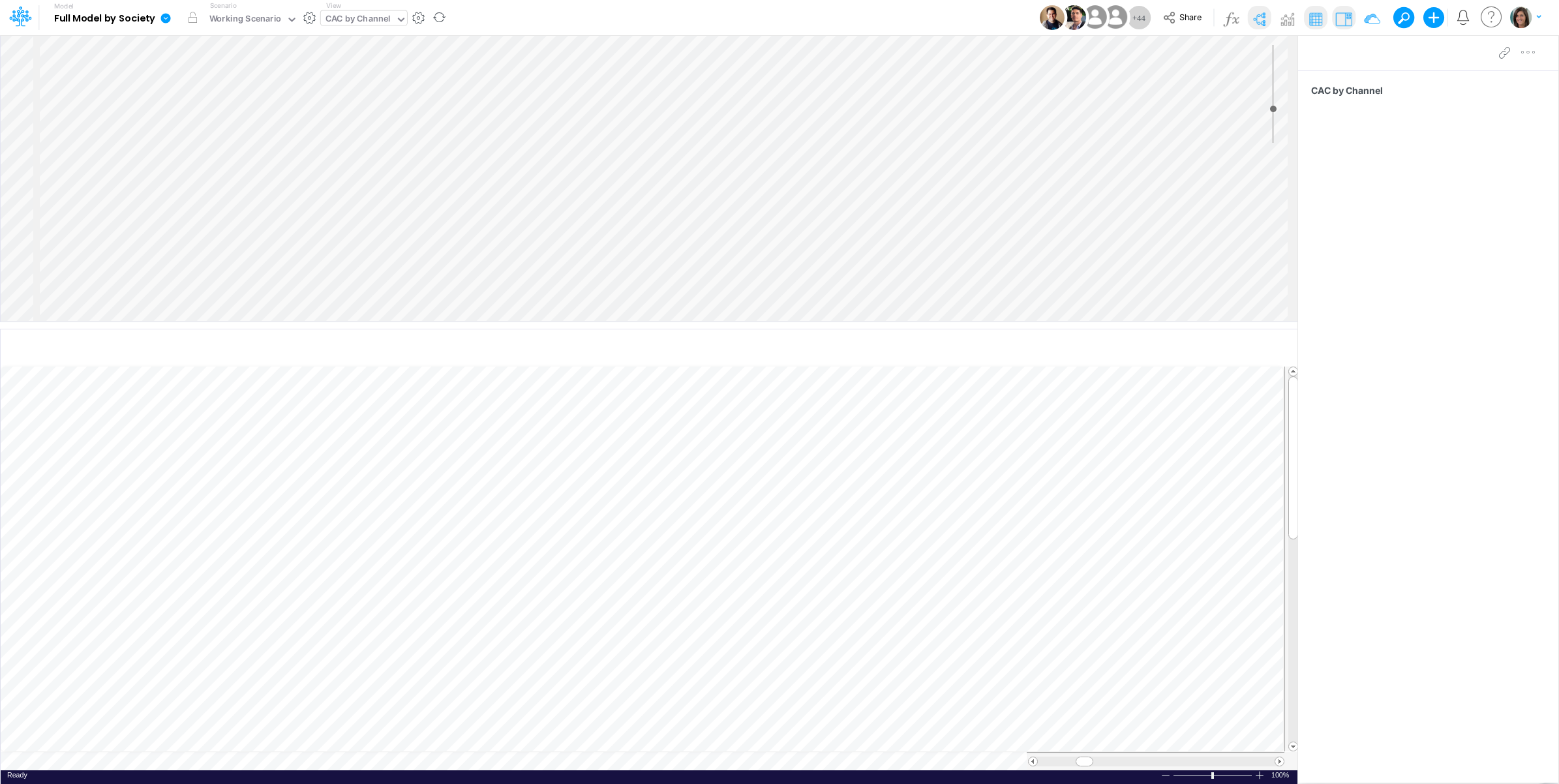
scroll to position [108, 0]
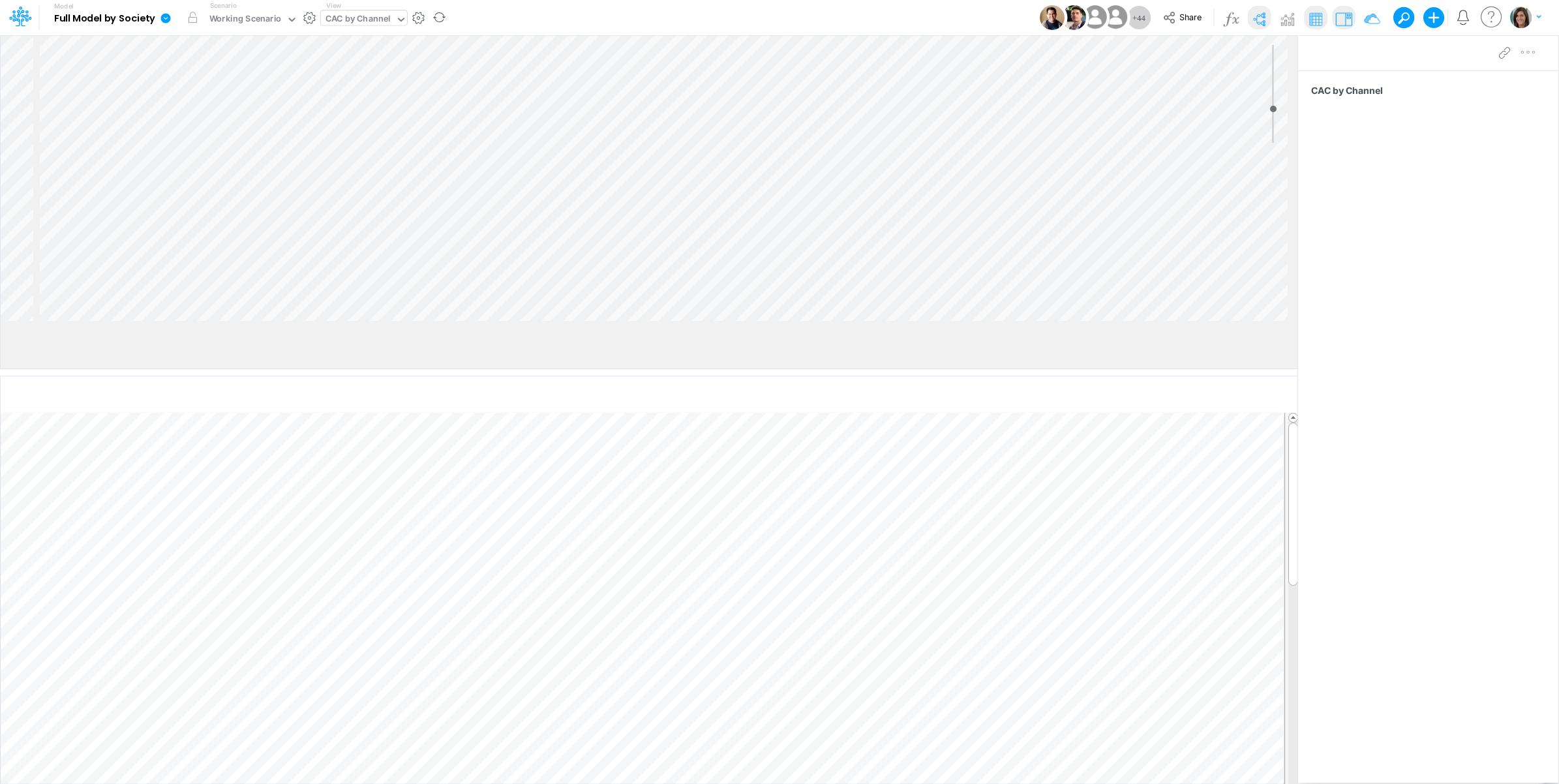
drag, startPoint x: 338, startPoint y: 328, endPoint x: 337, endPoint y: 376, distance: 48.0
click at [338, 376] on div at bounding box center [649, 372] width 1297 height 7
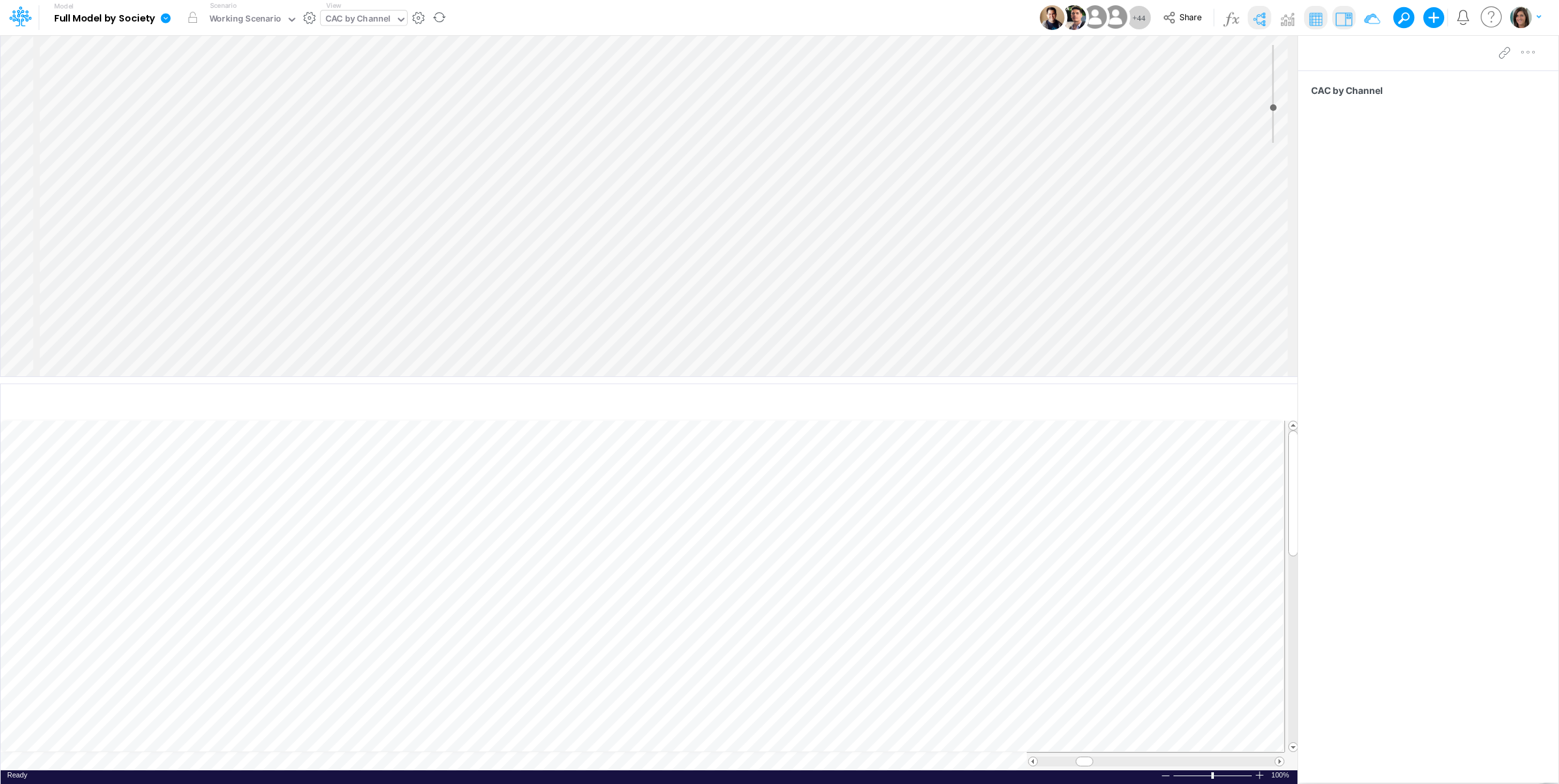
scroll to position [0, 0]
type input "-1"
click at [20, 13] on icon at bounding box center [20, 14] width 7 height 8
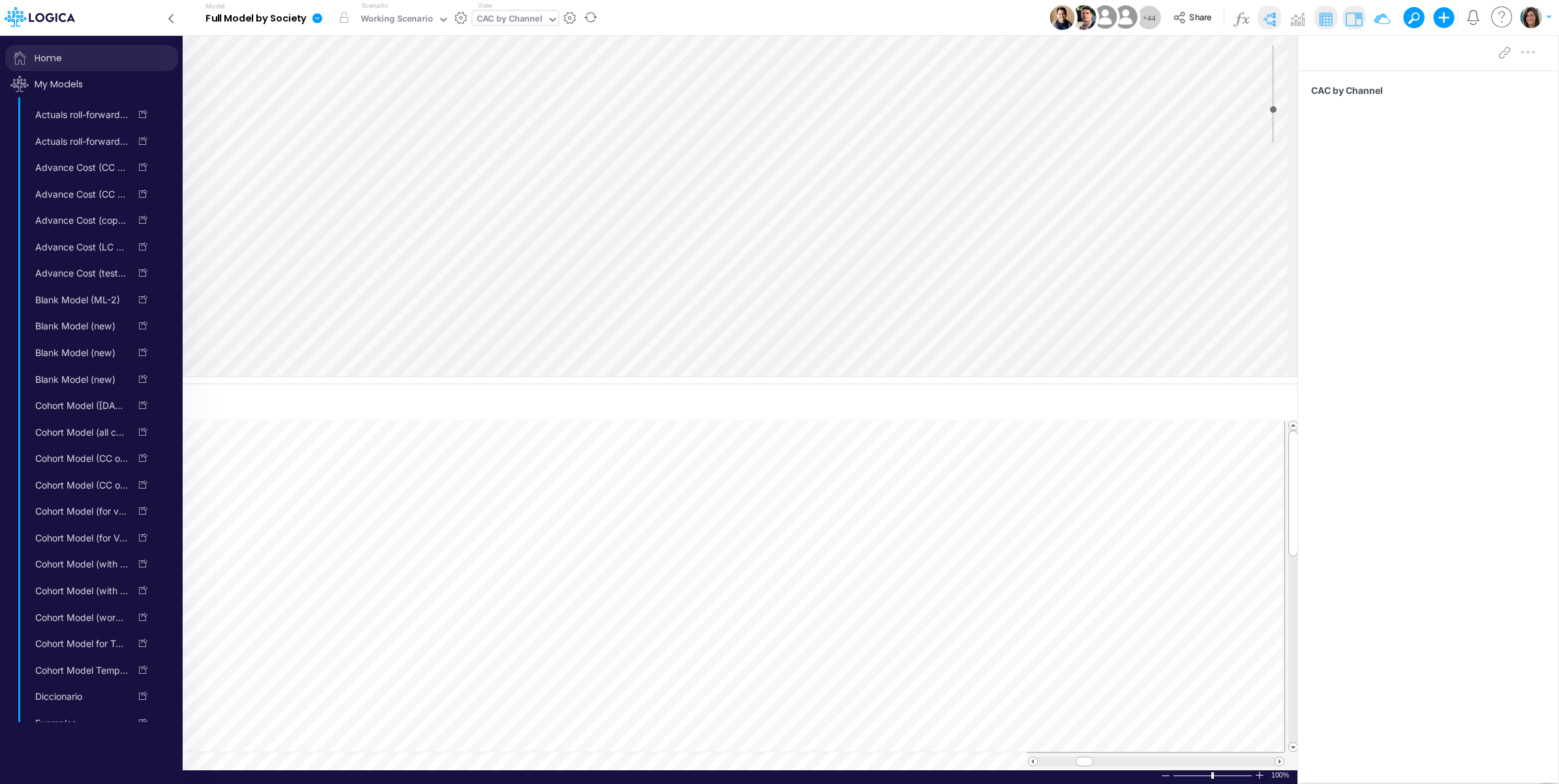
click at [43, 52] on span "Home" at bounding box center [91, 58] width 173 height 26
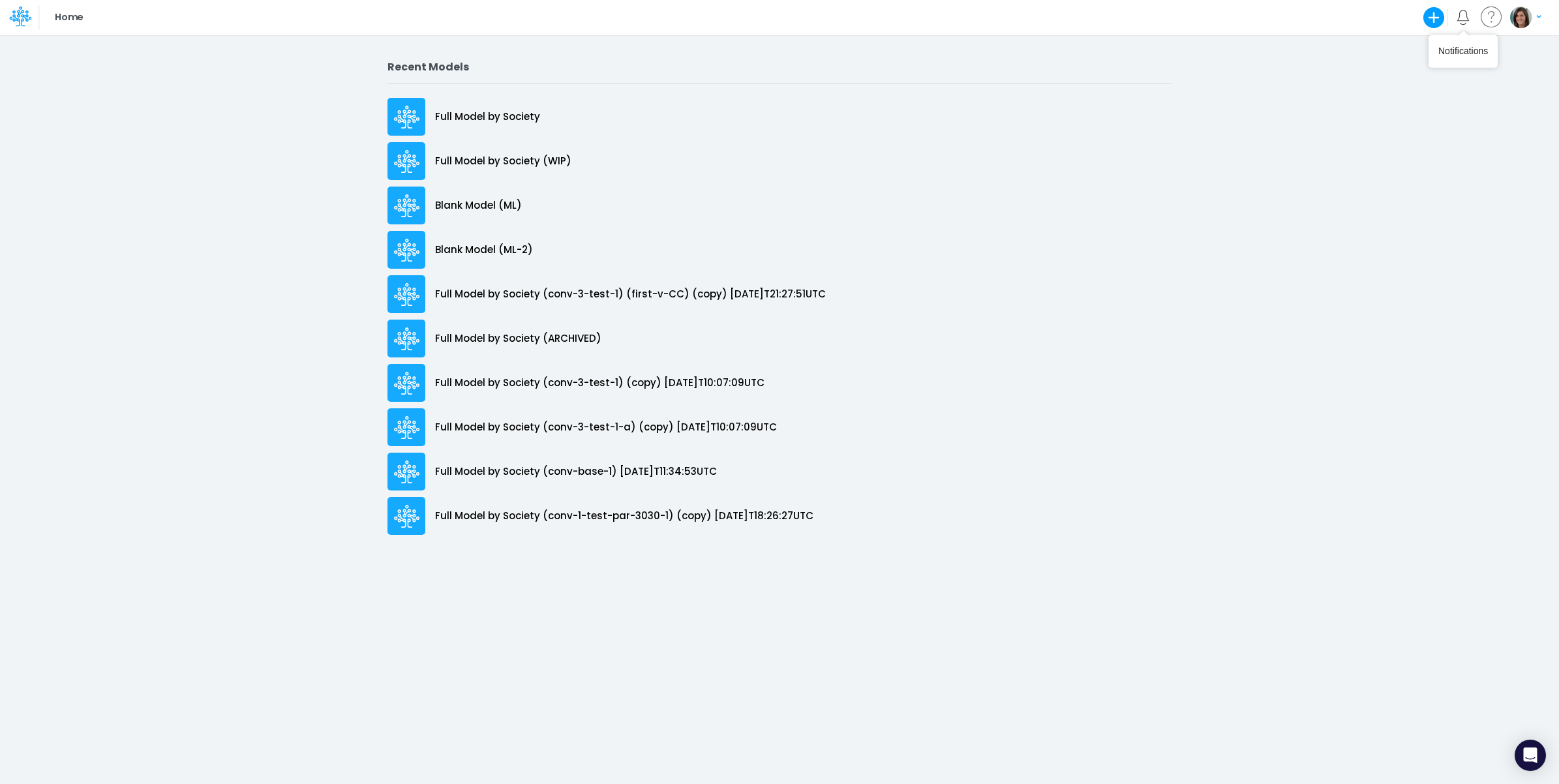
click at [1515, 18] on img "button" at bounding box center [1521, 18] width 22 height 22
click at [1470, 77] on button "Log out" at bounding box center [1472, 77] width 140 height 20
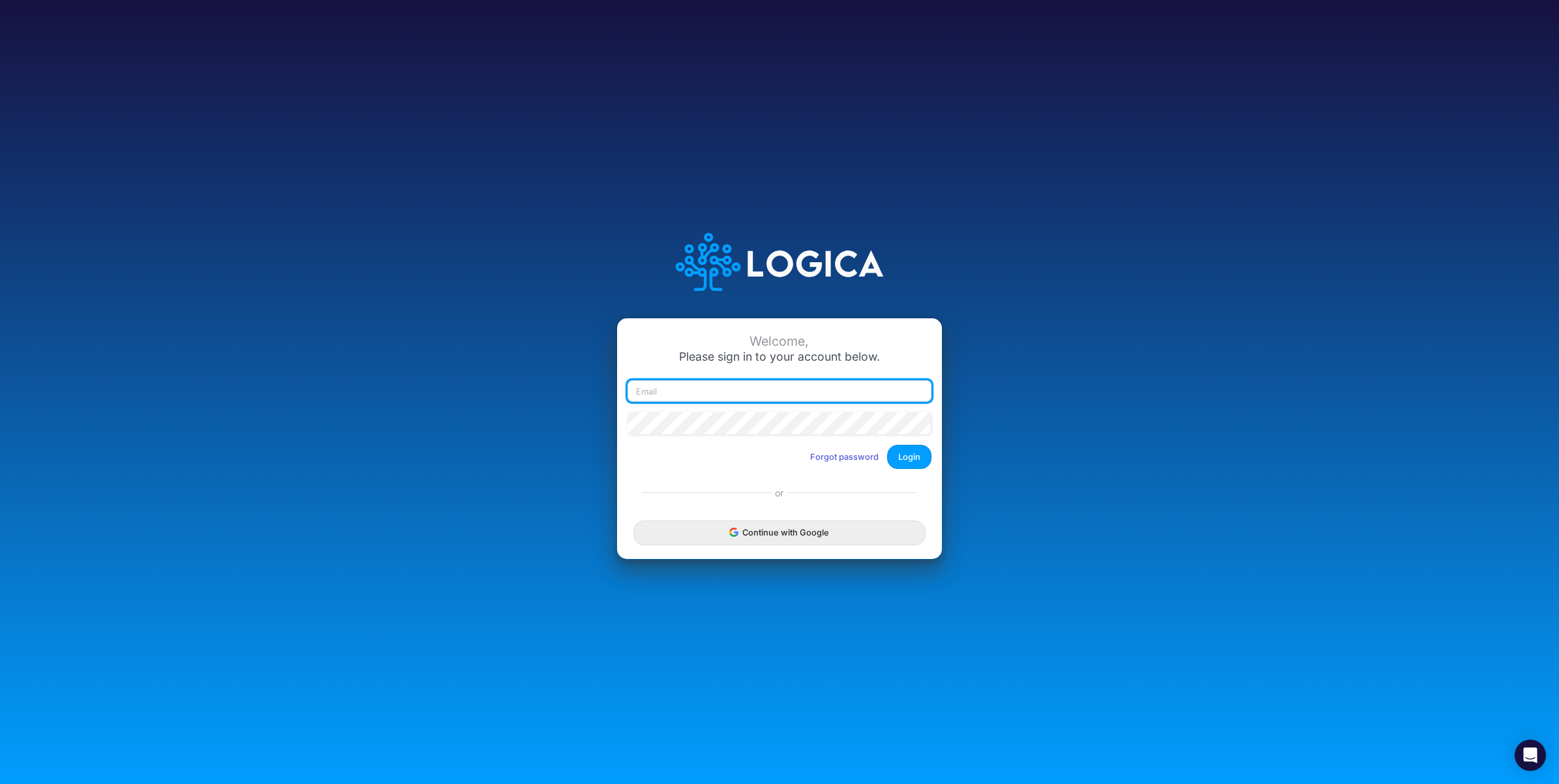
type input "[PERSON_NAME][EMAIL_ADDRESS][PERSON_NAME][DOMAIN_NAME]"
click at [906, 454] on button "Login" at bounding box center [909, 456] width 44 height 24
